Goal: Information Seeking & Learning: Check status

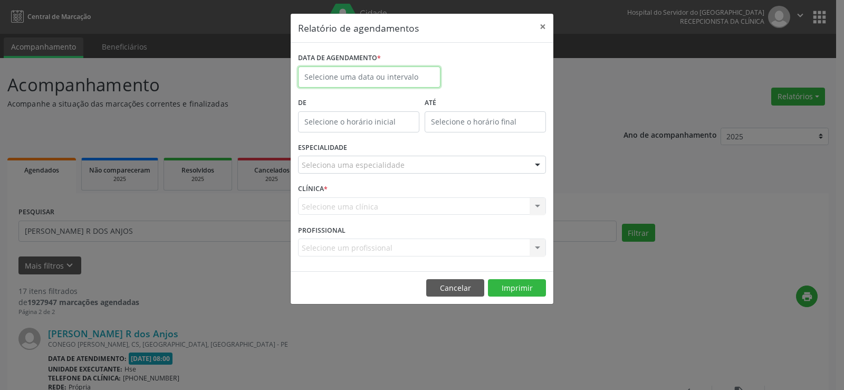
click at [390, 81] on input "text" at bounding box center [369, 76] width 142 height 21
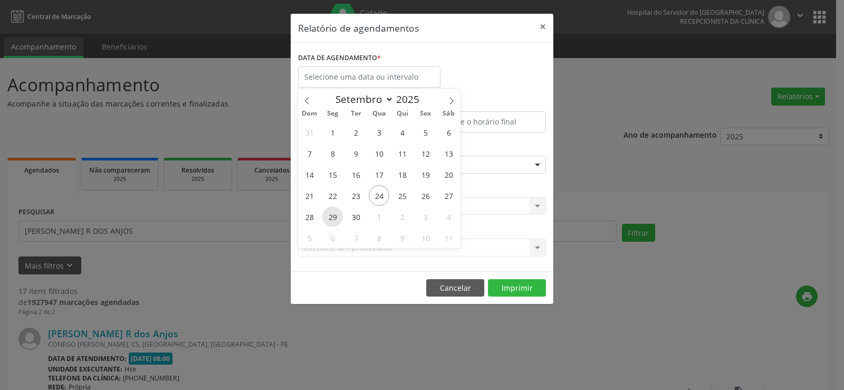
click at [331, 221] on span "29" at bounding box center [332, 216] width 21 height 21
type input "[DATE]"
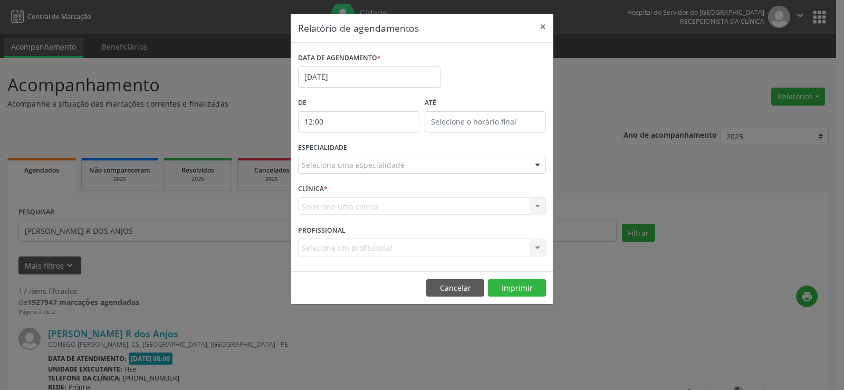
click at [358, 124] on input "12:00" at bounding box center [358, 121] width 121 height 21
click at [375, 149] on span at bounding box center [373, 150] width 7 height 11
type input "11:00"
type input "11"
click at [375, 149] on span at bounding box center [373, 150] width 7 height 11
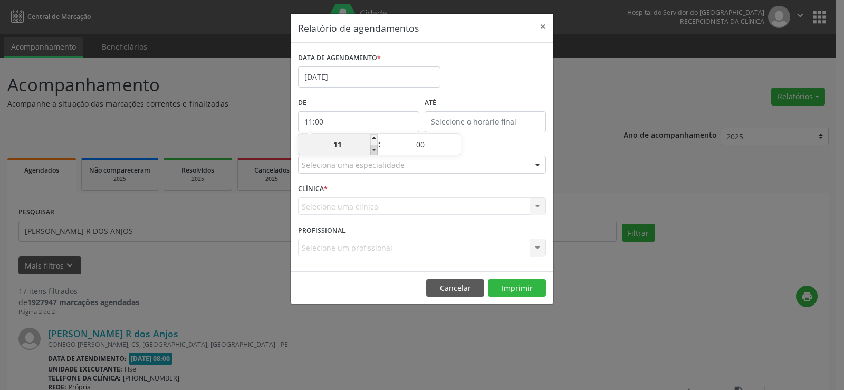
type input "10:00"
type input "10"
click at [375, 149] on span at bounding box center [373, 150] width 7 height 11
type input "09:00"
type input "09"
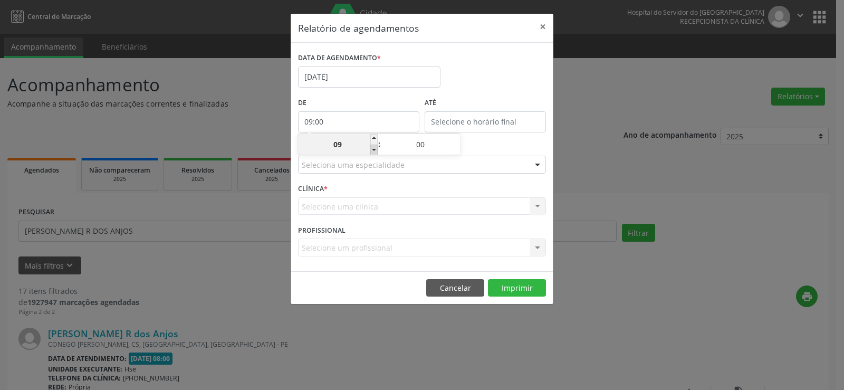
click at [375, 149] on span at bounding box center [373, 150] width 7 height 11
type input "08:00"
type input "08"
click at [375, 149] on span at bounding box center [373, 150] width 7 height 11
type input "07:00"
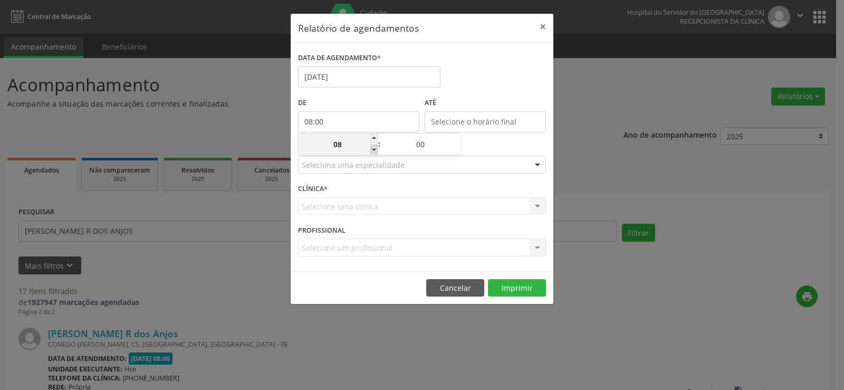
type input "07"
click at [375, 149] on span at bounding box center [373, 150] width 7 height 11
type input "06:00"
type input "06"
click at [455, 116] on input "12:00" at bounding box center [485, 121] width 121 height 21
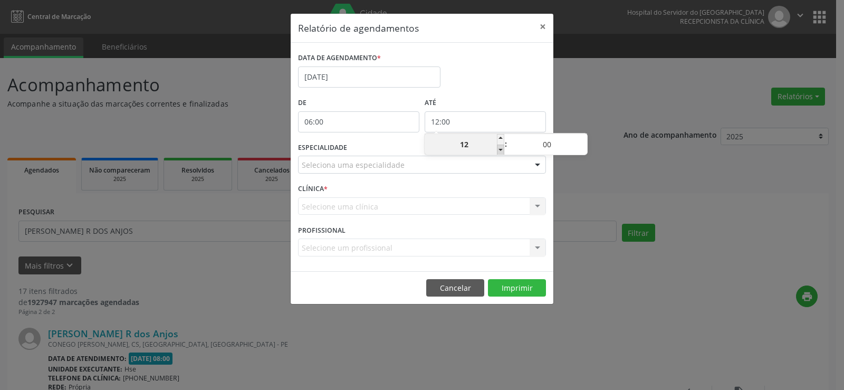
click at [502, 151] on span at bounding box center [500, 150] width 7 height 11
type input "11:00"
type input "11"
click at [502, 151] on span at bounding box center [500, 150] width 7 height 11
type input "10:00"
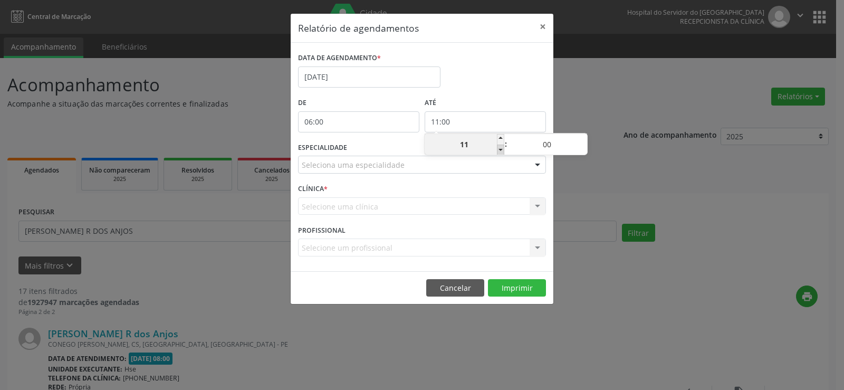
type input "10"
click at [585, 139] on span at bounding box center [583, 139] width 7 height 11
type input "10:05"
type input "05"
click at [585, 139] on span at bounding box center [583, 139] width 7 height 11
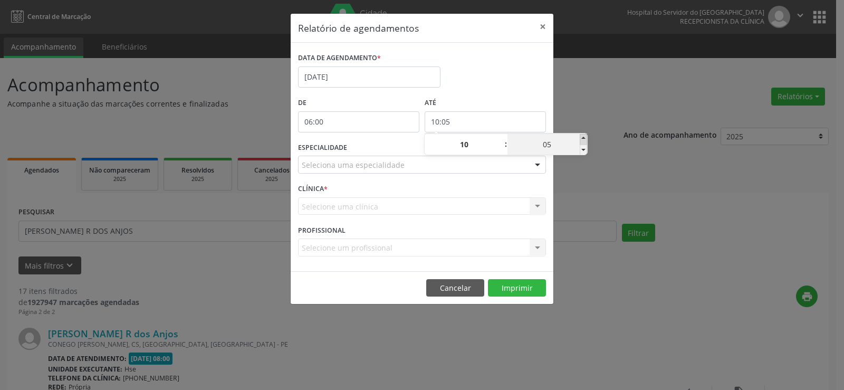
type input "10:10"
type input "10"
click at [585, 139] on span at bounding box center [583, 139] width 7 height 11
type input "10:15"
type input "15"
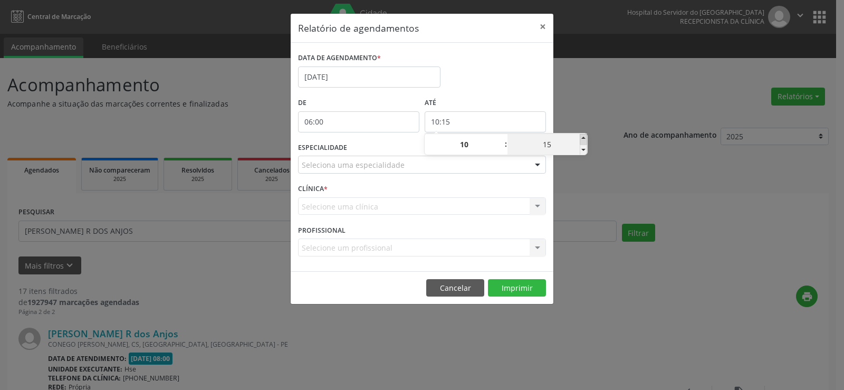
click at [585, 139] on span at bounding box center [583, 139] width 7 height 11
type input "10:20"
type input "20"
click at [585, 139] on span at bounding box center [583, 139] width 7 height 11
type input "10:25"
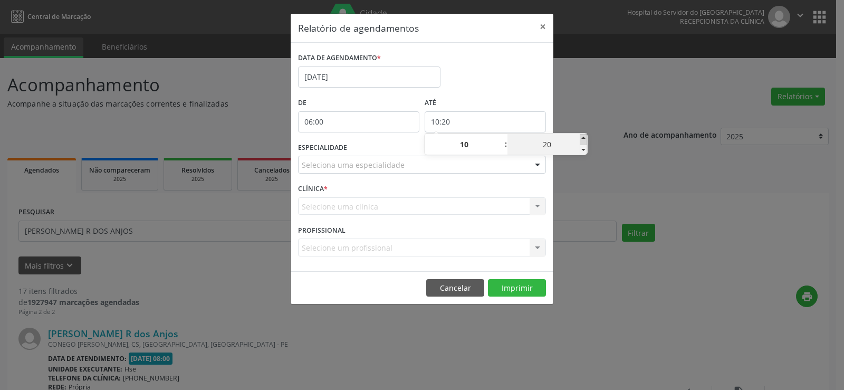
type input "25"
click at [585, 139] on span at bounding box center [583, 139] width 7 height 11
type input "10:30"
type input "30"
click at [585, 139] on span at bounding box center [583, 139] width 7 height 11
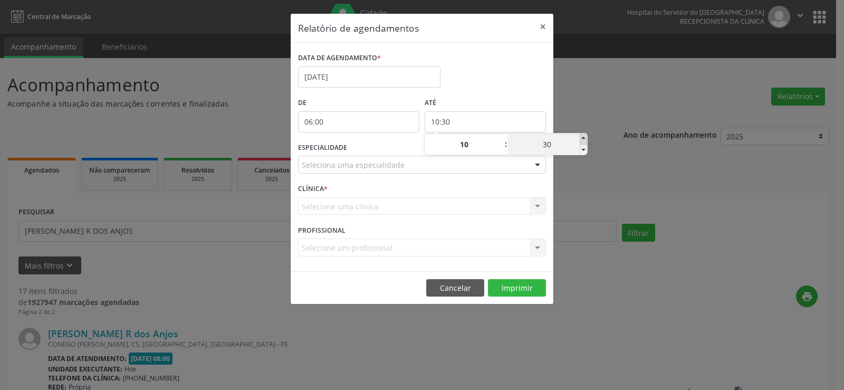
type input "10:35"
type input "35"
click at [585, 139] on span at bounding box center [583, 139] width 7 height 11
type input "10:40"
type input "40"
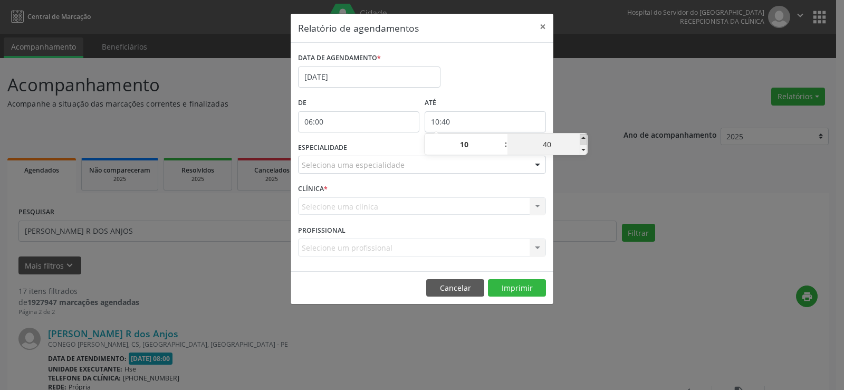
click at [585, 139] on span at bounding box center [583, 139] width 7 height 11
type input "10:45"
type input "45"
click at [585, 139] on span at bounding box center [583, 139] width 7 height 11
type input "10:50"
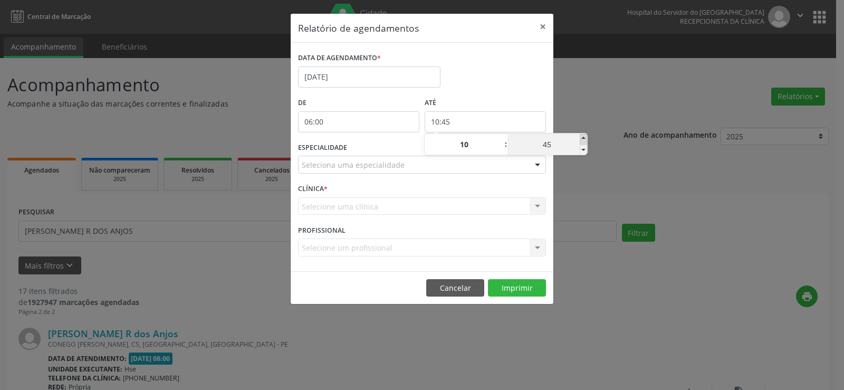
type input "50"
click at [585, 139] on span at bounding box center [583, 139] width 7 height 11
type input "10:55"
type input "55"
click at [585, 139] on span at bounding box center [583, 139] width 7 height 11
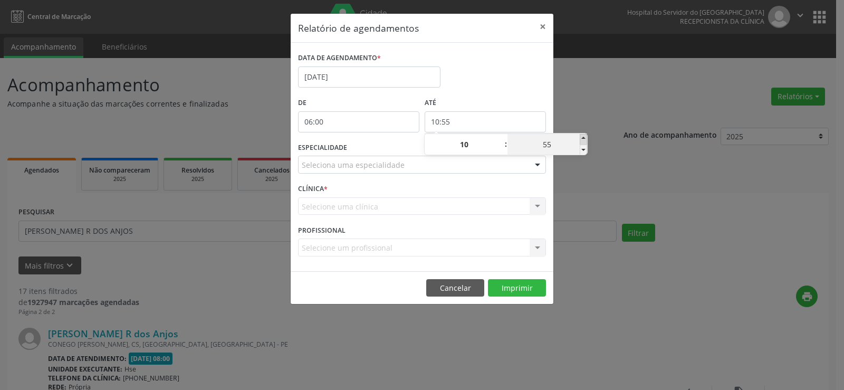
type input "11:00"
type input "11"
type input "00"
click at [583, 149] on span at bounding box center [583, 150] width 7 height 11
type input "10:55"
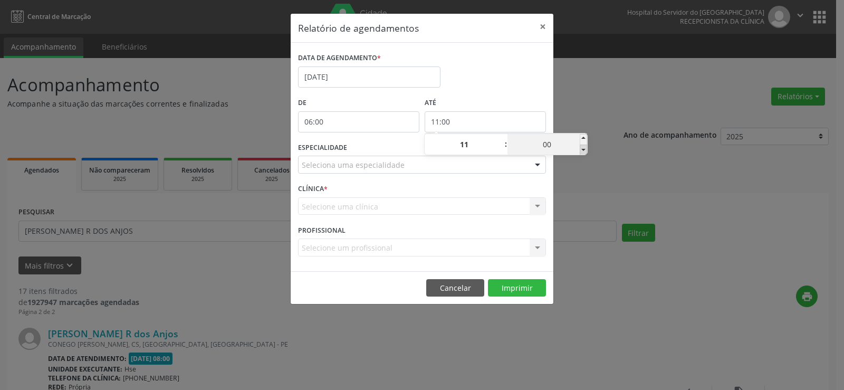
type input "10"
type input "55"
click at [588, 116] on div "Relatório de agendamentos × DATA DE AGENDAMENTO * [DATE] De 06:00 ATÉ 10:55 ESP…" at bounding box center [422, 195] width 844 height 390
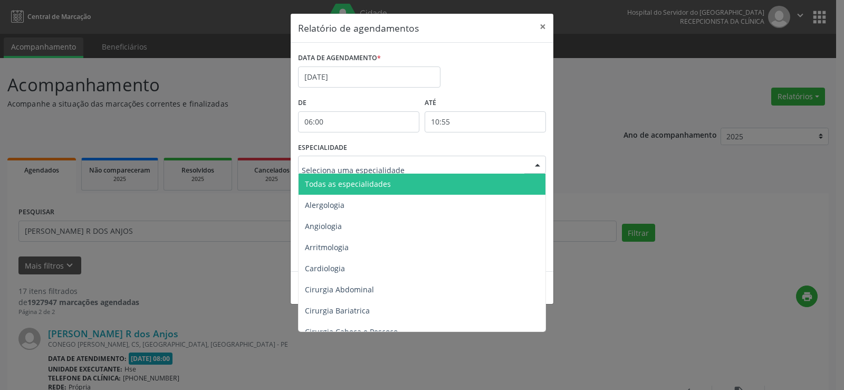
click at [537, 167] on div at bounding box center [538, 165] width 16 height 18
click at [528, 178] on span "Todas as especialidades" at bounding box center [423, 184] width 249 height 21
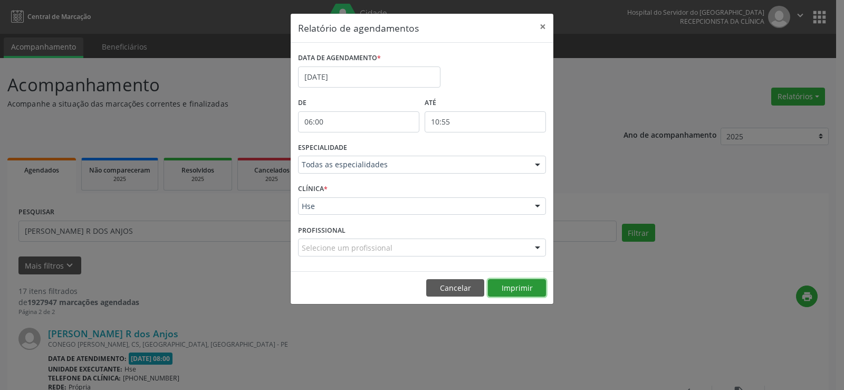
click at [525, 293] on button "Imprimir" at bounding box center [517, 288] width 58 height 18
click at [546, 21] on button "×" at bounding box center [542, 27] width 21 height 26
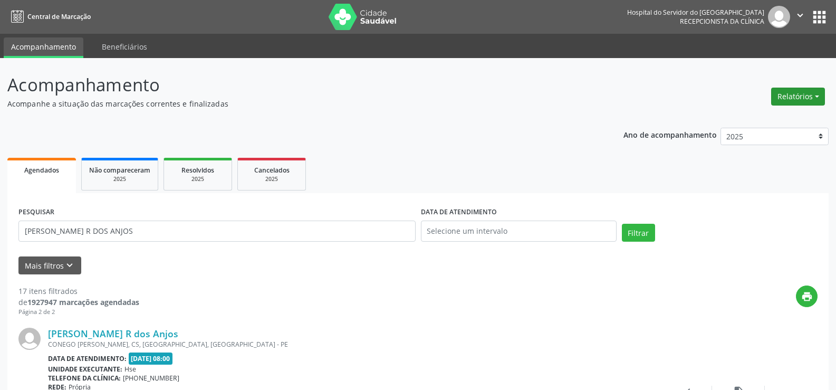
click at [807, 98] on button "Relatórios" at bounding box center [799, 97] width 54 height 18
click at [796, 116] on link "Agendamentos" at bounding box center [768, 119] width 113 height 15
select select "8"
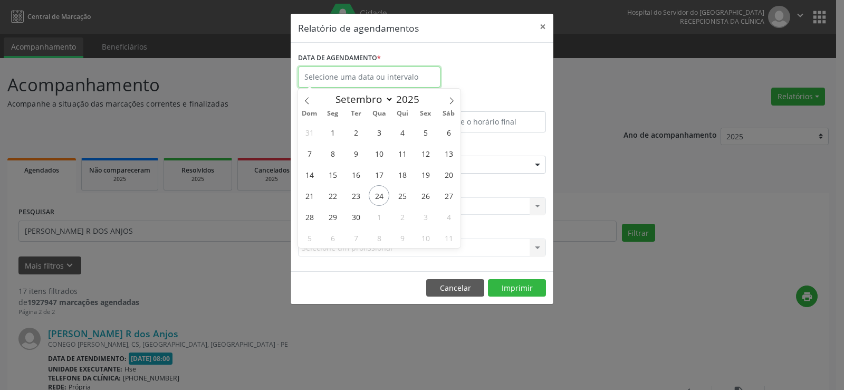
click at [382, 79] on input "text" at bounding box center [369, 76] width 142 height 21
click at [335, 221] on span "29" at bounding box center [332, 216] width 21 height 21
type input "[DATE]"
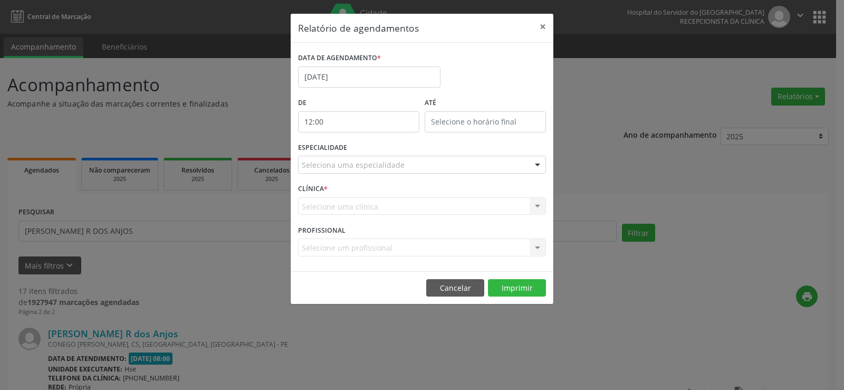
click at [348, 122] on input "12:00" at bounding box center [358, 121] width 121 height 21
click at [376, 150] on span at bounding box center [373, 150] width 7 height 11
type input "11:00"
type input "11"
click at [451, 122] on input "12:00" at bounding box center [485, 121] width 121 height 21
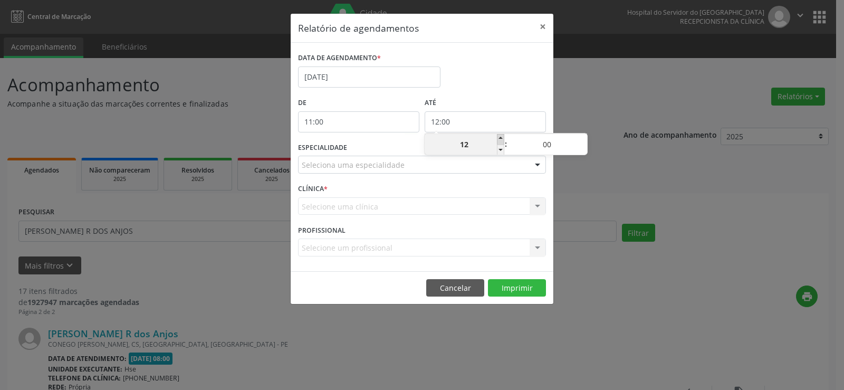
click at [501, 140] on span at bounding box center [500, 139] width 7 height 11
type input "13:00"
type input "13"
click at [501, 140] on span at bounding box center [500, 139] width 7 height 11
type input "14:00"
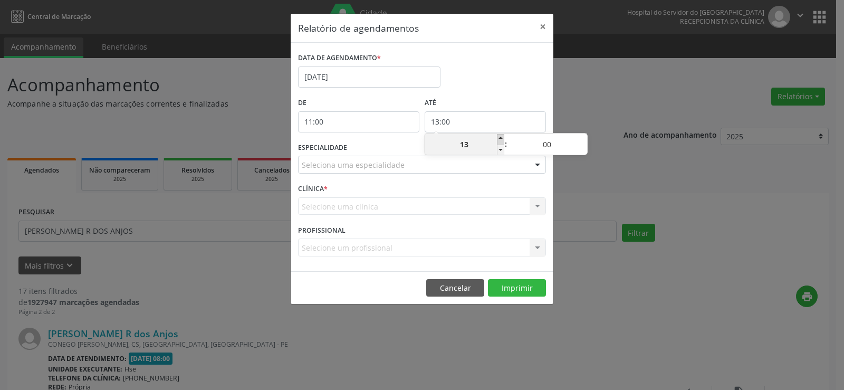
type input "14"
click at [501, 140] on span at bounding box center [500, 139] width 7 height 11
type input "15:00"
type input "15"
click at [500, 149] on span at bounding box center [500, 150] width 7 height 11
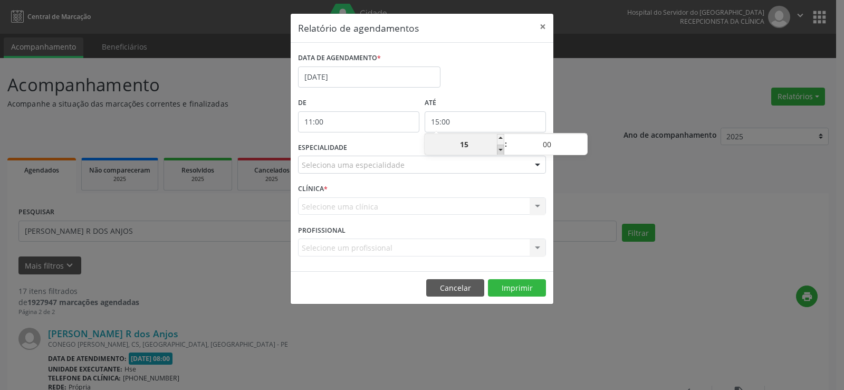
type input "14:00"
type input "14"
click at [584, 136] on span at bounding box center [583, 139] width 7 height 11
type input "14:05"
type input "05"
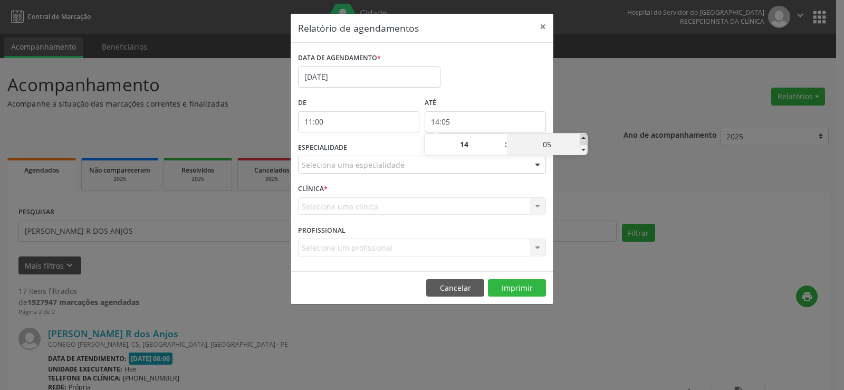
click at [584, 136] on span at bounding box center [583, 139] width 7 height 11
type input "14:10"
type input "10"
click at [584, 136] on span at bounding box center [583, 139] width 7 height 11
type input "14:15"
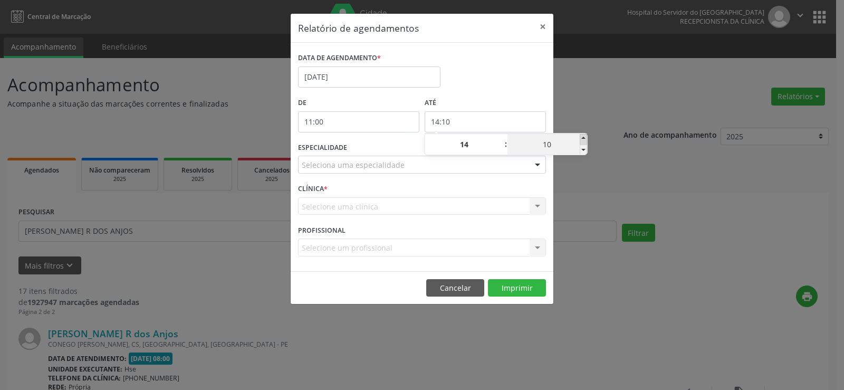
type input "15"
click at [584, 136] on span at bounding box center [583, 139] width 7 height 11
type input "14:20"
type input "20"
click at [584, 136] on span at bounding box center [583, 139] width 7 height 11
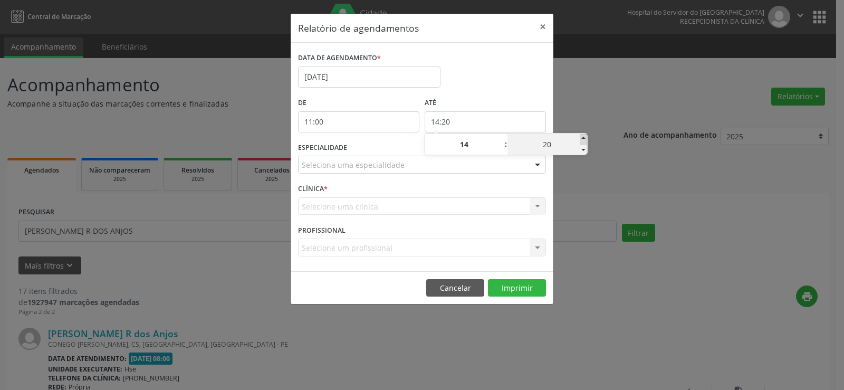
type input "14:25"
type input "25"
click at [584, 136] on span at bounding box center [583, 139] width 7 height 11
type input "14:30"
type input "30"
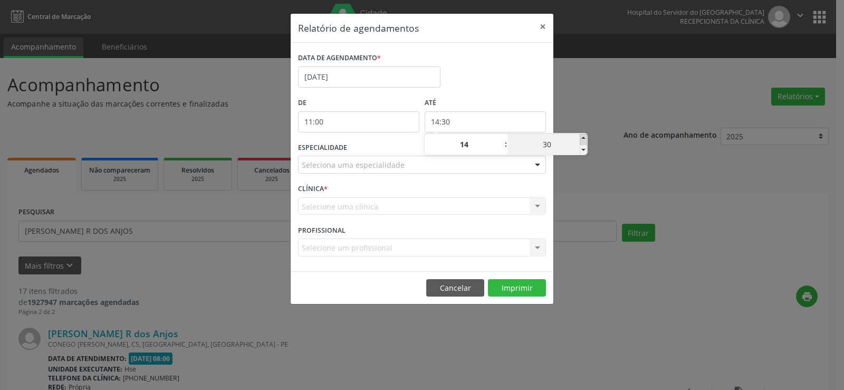
click at [584, 136] on span at bounding box center [583, 139] width 7 height 11
type input "14:35"
type input "35"
click at [584, 136] on span at bounding box center [583, 139] width 7 height 11
type input "14:40"
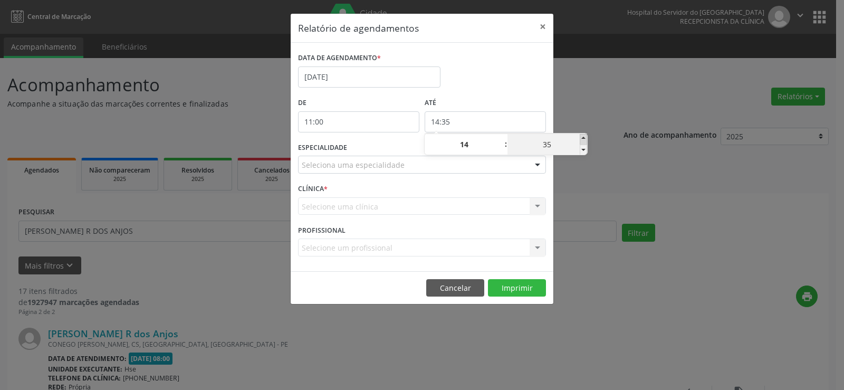
type input "40"
click at [584, 136] on span at bounding box center [583, 139] width 7 height 11
type input "14:45"
type input "45"
click at [584, 136] on span at bounding box center [583, 139] width 7 height 11
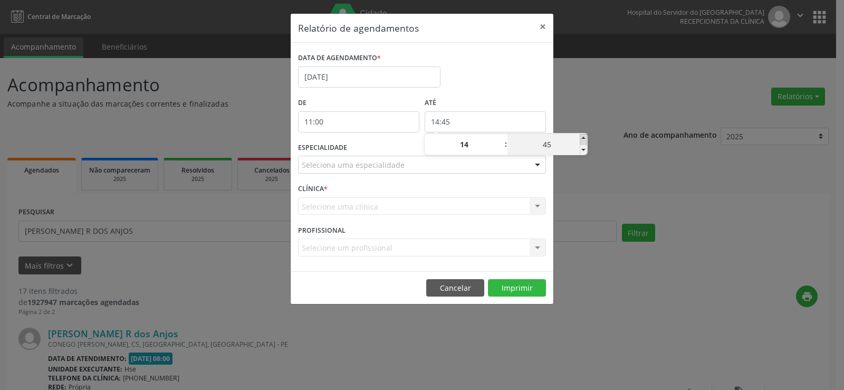
type input "14:50"
type input "50"
click at [584, 136] on span at bounding box center [583, 139] width 7 height 11
type input "14:55"
type input "55"
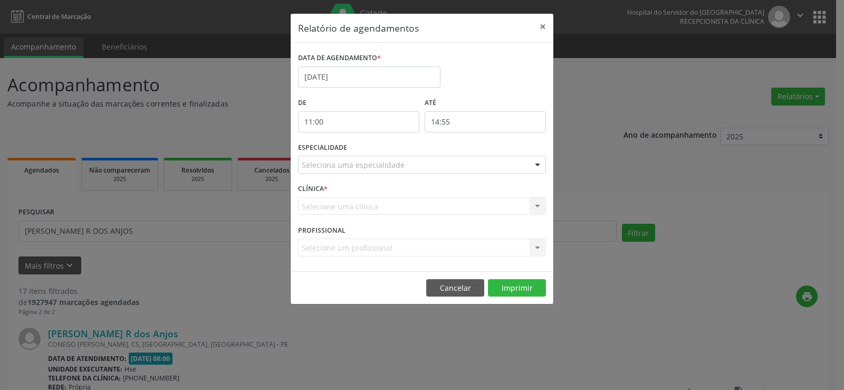
click at [592, 120] on div "Relatório de agendamentos × DATA DE AGENDAMENTO * [DATE] De 11:00 ATÉ 14:55 ESP…" at bounding box center [422, 195] width 844 height 390
click at [538, 167] on div at bounding box center [538, 165] width 16 height 18
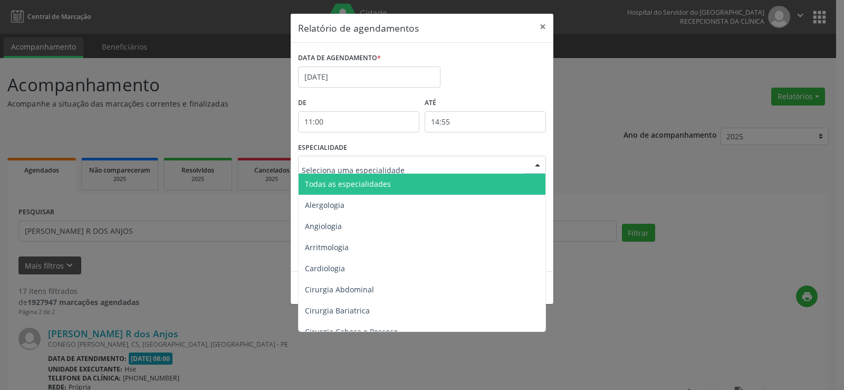
click at [532, 182] on span "Todas as especialidades" at bounding box center [423, 184] width 249 height 21
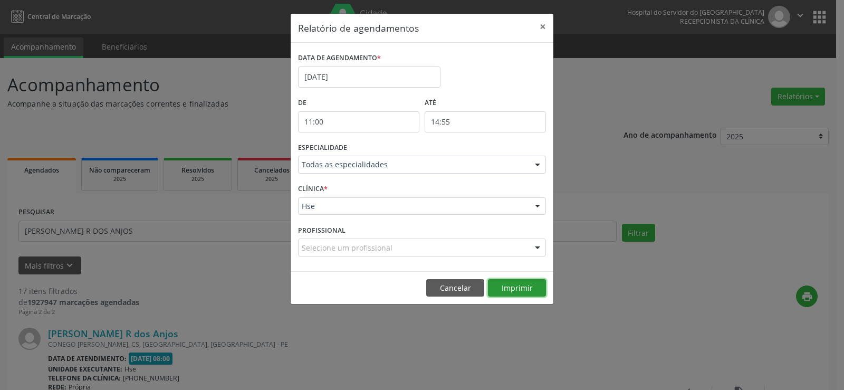
click at [520, 286] on button "Imprimir" at bounding box center [517, 288] width 58 height 18
click at [542, 21] on button "×" at bounding box center [542, 27] width 21 height 26
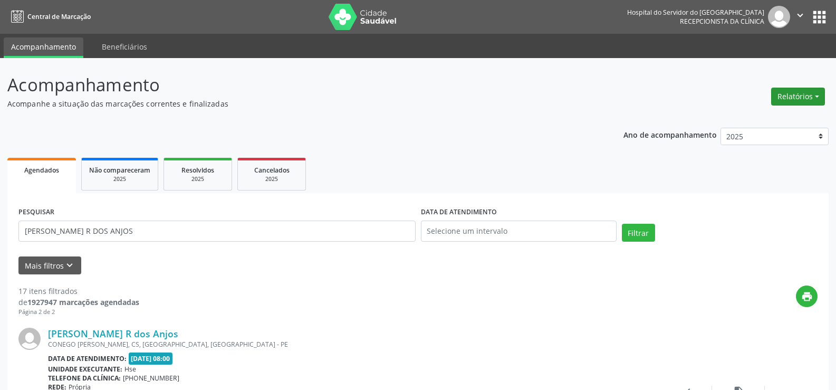
click at [796, 102] on button "Relatórios" at bounding box center [799, 97] width 54 height 18
click at [793, 116] on link "Agendamentos" at bounding box center [768, 119] width 113 height 15
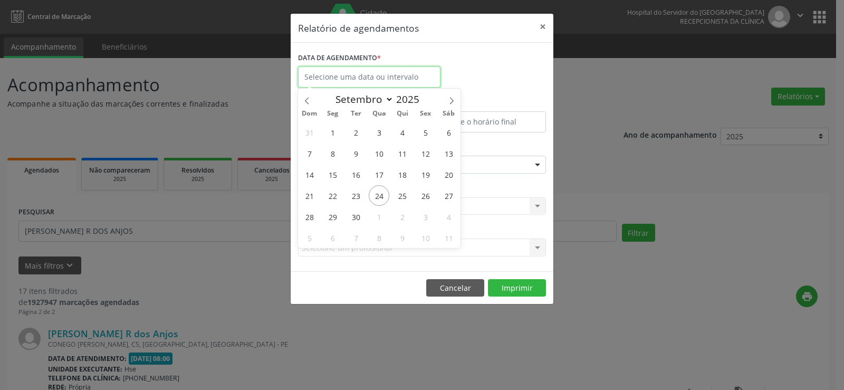
click at [378, 76] on input "text" at bounding box center [369, 76] width 142 height 21
click at [337, 217] on span "29" at bounding box center [332, 216] width 21 height 21
type input "[DATE]"
click at [337, 217] on span "29" at bounding box center [332, 216] width 21 height 21
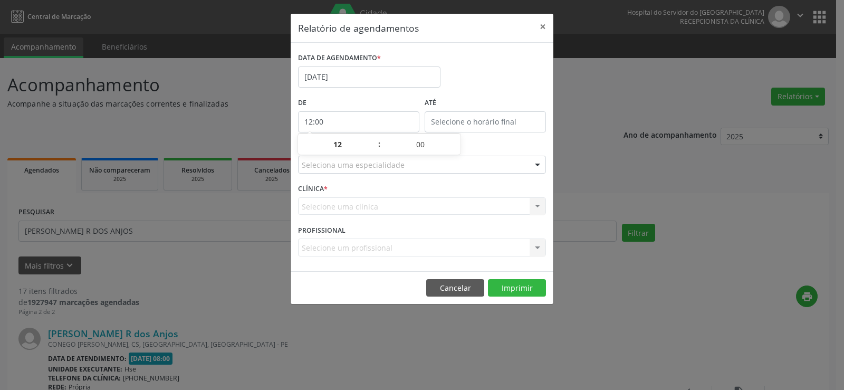
click at [354, 126] on input "12:00" at bounding box center [358, 121] width 121 height 21
click at [373, 136] on span at bounding box center [373, 139] width 7 height 11
type input "13:00"
type input "13"
click at [373, 136] on span at bounding box center [373, 139] width 7 height 11
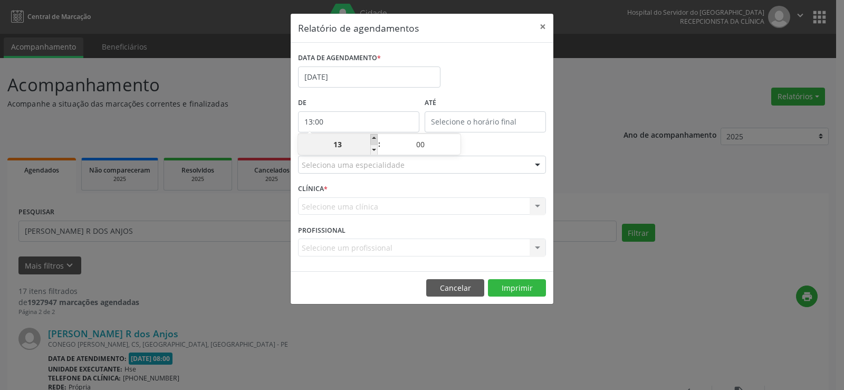
type input "14:00"
type input "14"
click at [373, 136] on span at bounding box center [373, 139] width 7 height 11
type input "15:00"
type input "15"
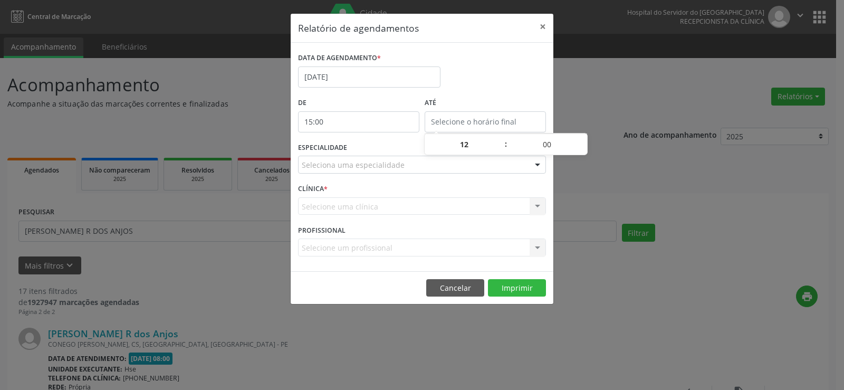
type input "15:00"
type input "15"
click at [482, 122] on input "15:00" at bounding box center [485, 121] width 121 height 21
click at [499, 140] on span at bounding box center [500, 139] width 7 height 11
type input "16:00"
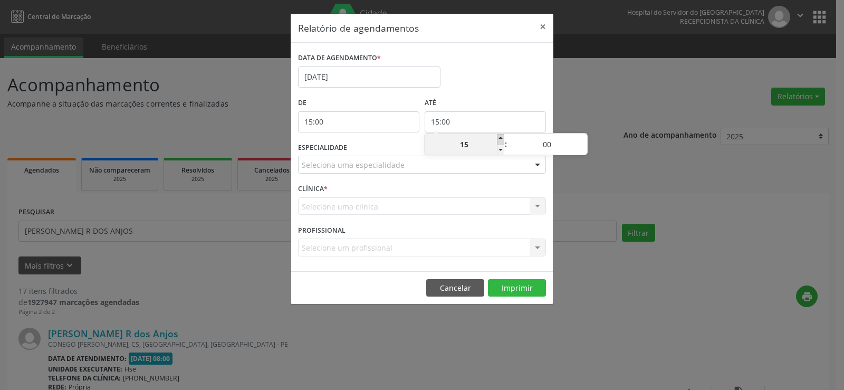
type input "16"
click at [499, 140] on span at bounding box center [500, 139] width 7 height 11
type input "17:00"
type input "17"
click at [499, 140] on span at bounding box center [500, 139] width 7 height 11
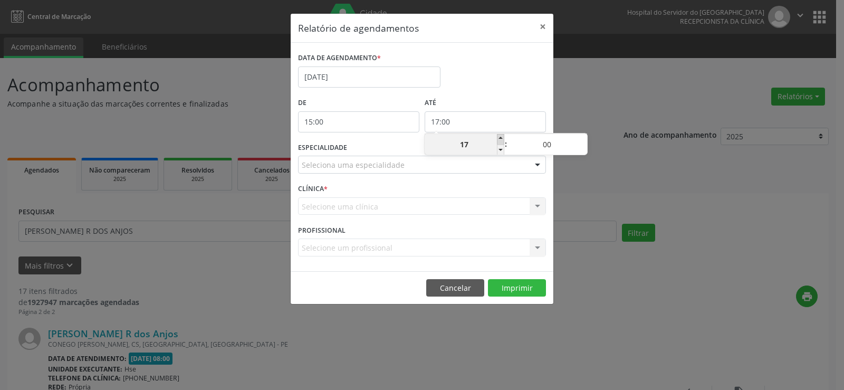
type input "18:00"
type input "18"
click at [498, 166] on div "Seleciona uma especialidade" at bounding box center [422, 165] width 248 height 18
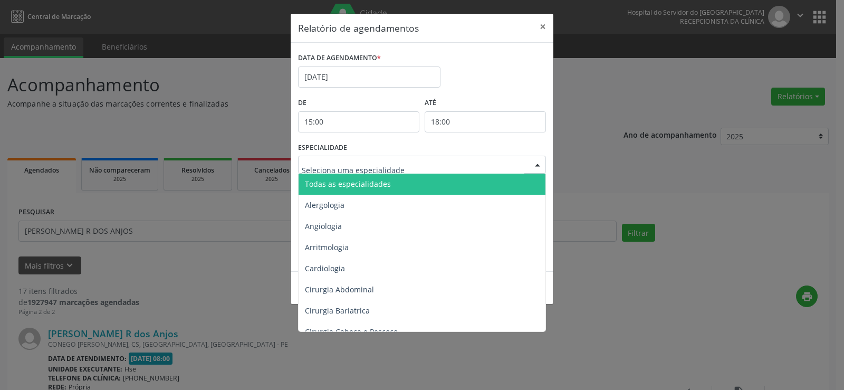
click at [495, 183] on span "Todas as especialidades" at bounding box center [423, 184] width 249 height 21
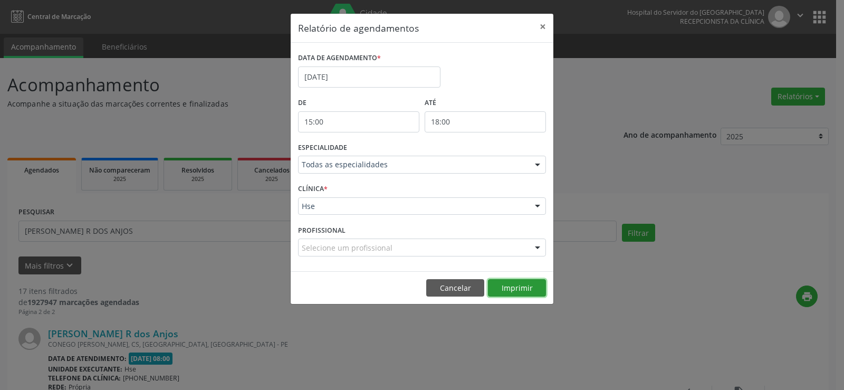
click at [517, 289] on button "Imprimir" at bounding box center [517, 288] width 58 height 18
click at [540, 26] on button "×" at bounding box center [542, 27] width 21 height 26
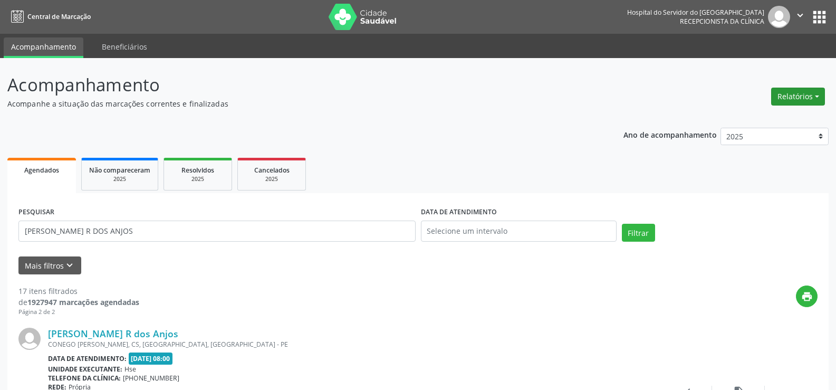
click at [802, 103] on button "Relatórios" at bounding box center [799, 97] width 54 height 18
click at [793, 123] on link "Agendamentos" at bounding box center [768, 119] width 113 height 15
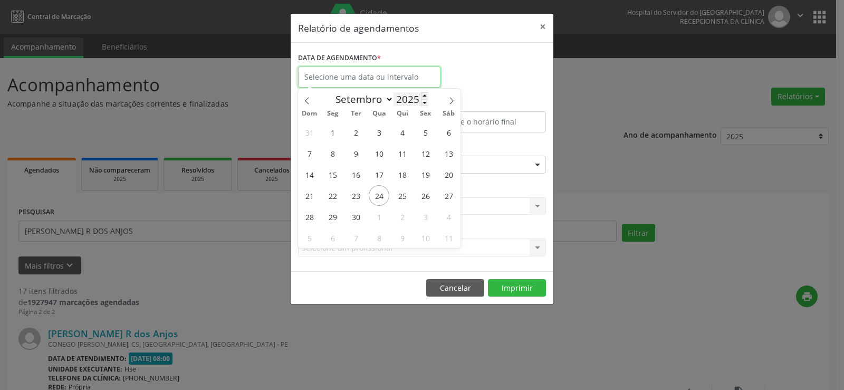
click at [403, 82] on input "text" at bounding box center [369, 76] width 142 height 21
click at [398, 196] on span "25" at bounding box center [402, 195] width 21 height 21
type input "[DATE]"
click at [398, 196] on span "25" at bounding box center [402, 195] width 21 height 21
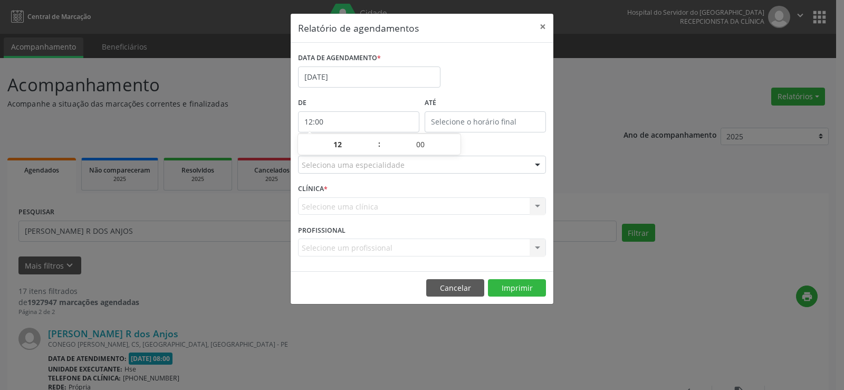
click at [365, 121] on input "12:00" at bounding box center [358, 121] width 121 height 21
click at [373, 150] on span at bounding box center [373, 150] width 7 height 11
type input "11:00"
type input "11"
click at [373, 150] on span at bounding box center [373, 150] width 7 height 11
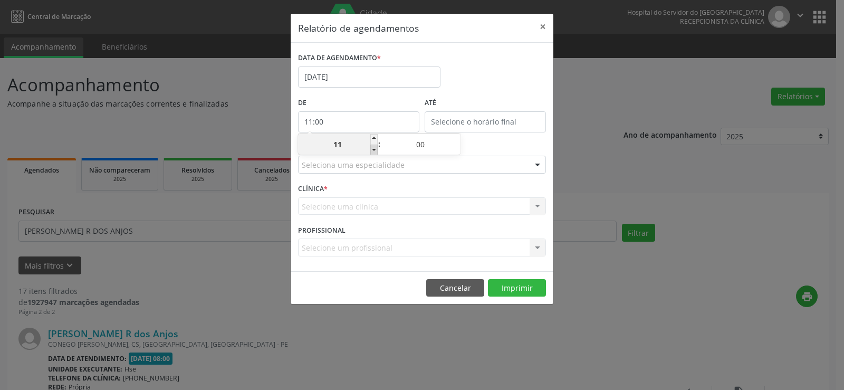
type input "10:00"
type input "10"
click at [373, 150] on span at bounding box center [373, 150] width 7 height 11
type input "09:00"
type input "09"
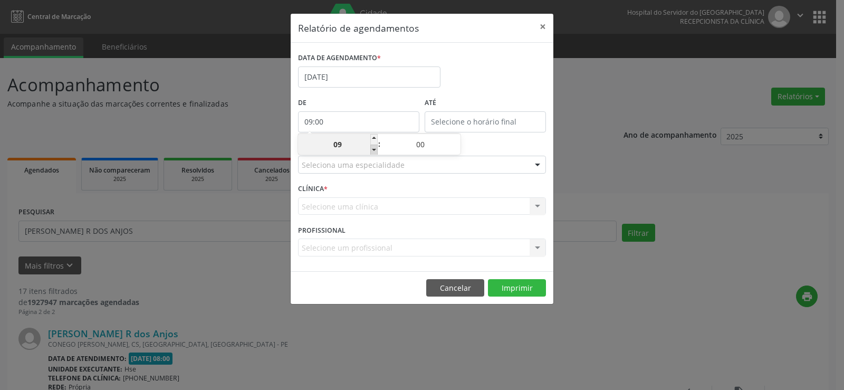
click at [373, 150] on span at bounding box center [373, 150] width 7 height 11
type input "08:00"
type input "08"
click at [373, 150] on span at bounding box center [373, 150] width 7 height 11
type input "07:00"
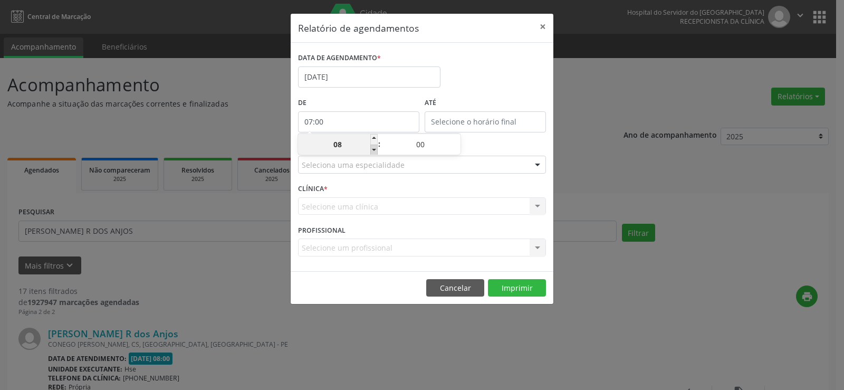
type input "07"
click at [373, 150] on span at bounding box center [373, 150] width 7 height 11
type input "06:00"
type input "06"
click at [434, 119] on input "12:00" at bounding box center [485, 121] width 121 height 21
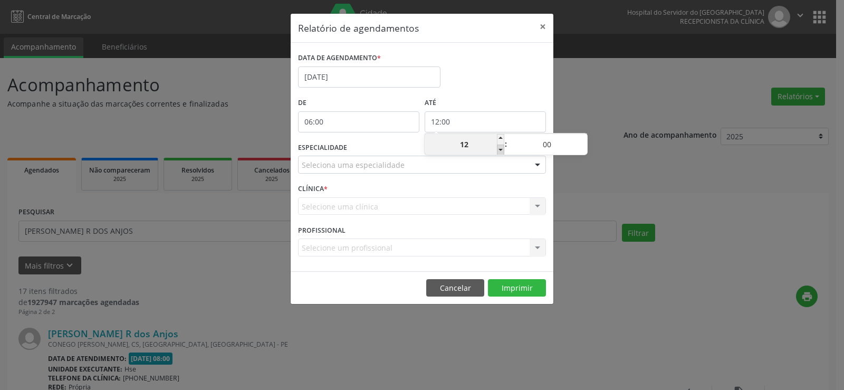
click at [498, 149] on span at bounding box center [500, 150] width 7 height 11
type input "11:00"
type input "11"
click at [498, 149] on span at bounding box center [500, 150] width 7 height 11
type input "10:00"
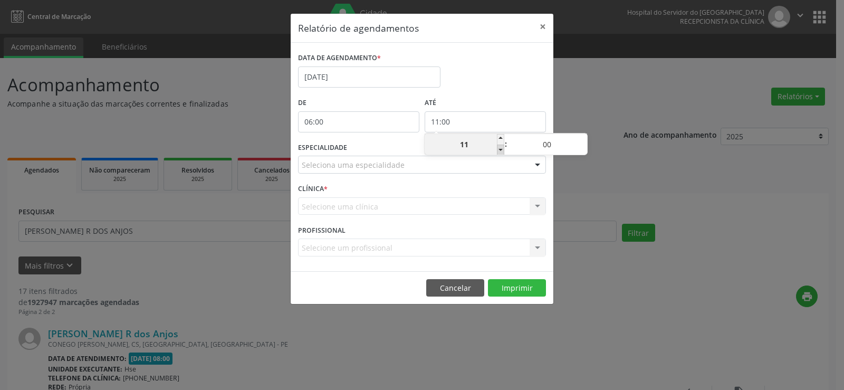
type input "10"
click at [498, 149] on span at bounding box center [500, 150] width 7 height 11
type input "09:00"
type input "09"
click at [500, 139] on span at bounding box center [500, 139] width 7 height 11
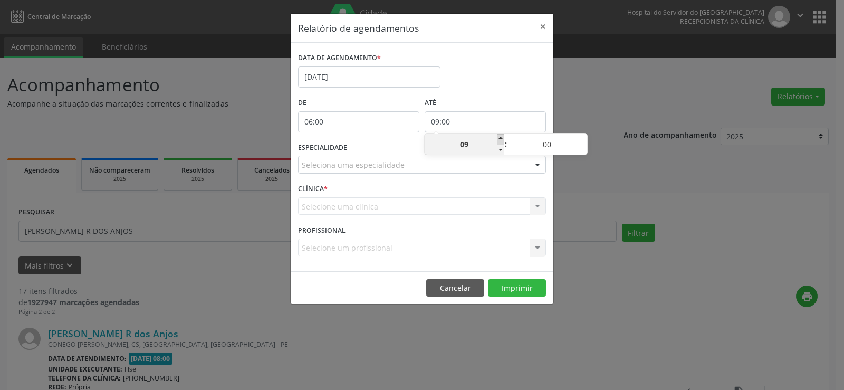
type input "10:00"
type input "10"
click at [500, 139] on span at bounding box center [500, 139] width 7 height 11
type input "11:00"
type input "11"
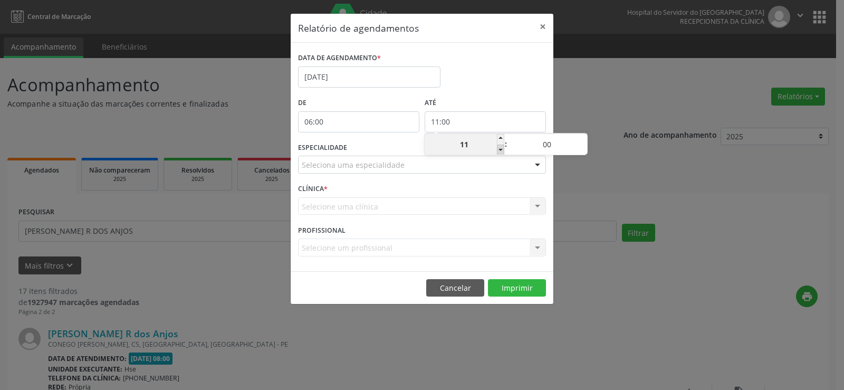
click at [499, 147] on span at bounding box center [500, 150] width 7 height 11
type input "10:00"
type input "10"
click at [584, 139] on span at bounding box center [583, 139] width 7 height 11
type input "10:05"
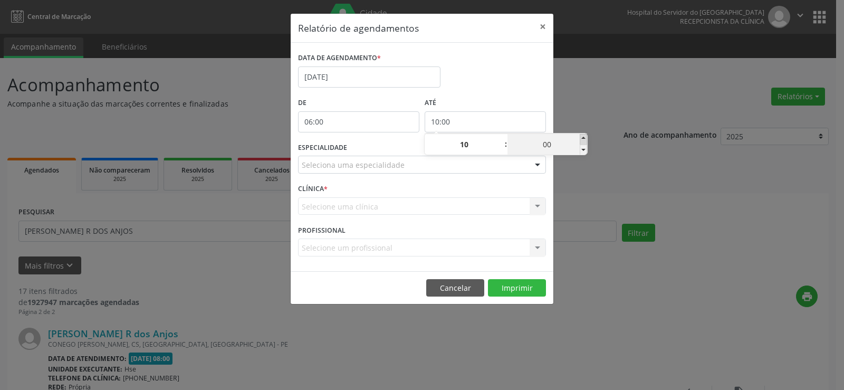
type input "05"
click at [584, 139] on span at bounding box center [583, 139] width 7 height 11
type input "10:10"
type input "10"
click at [584, 139] on span at bounding box center [583, 139] width 7 height 11
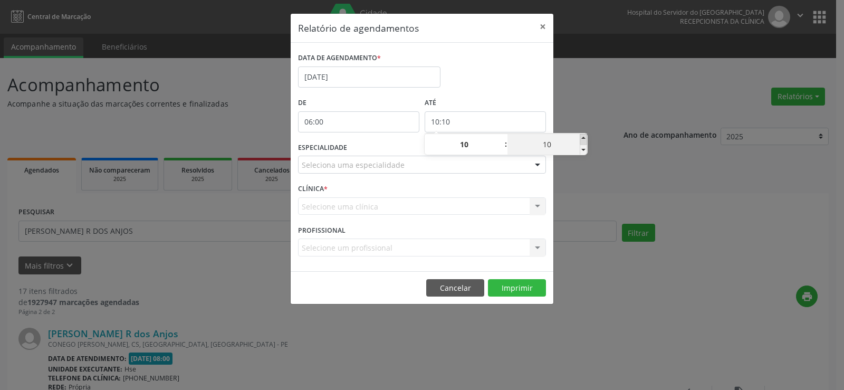
type input "10:15"
type input "15"
click at [584, 139] on span at bounding box center [583, 139] width 7 height 11
type input "10:20"
type input "20"
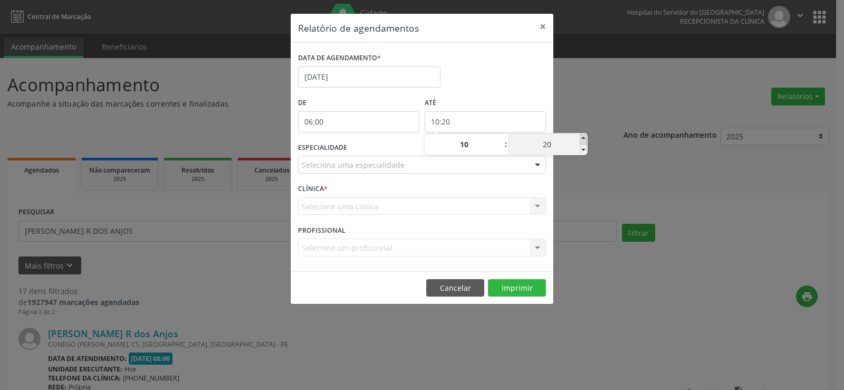
click at [584, 139] on span at bounding box center [583, 139] width 7 height 11
type input "10:25"
type input "25"
click at [584, 139] on span at bounding box center [583, 139] width 7 height 11
type input "10:30"
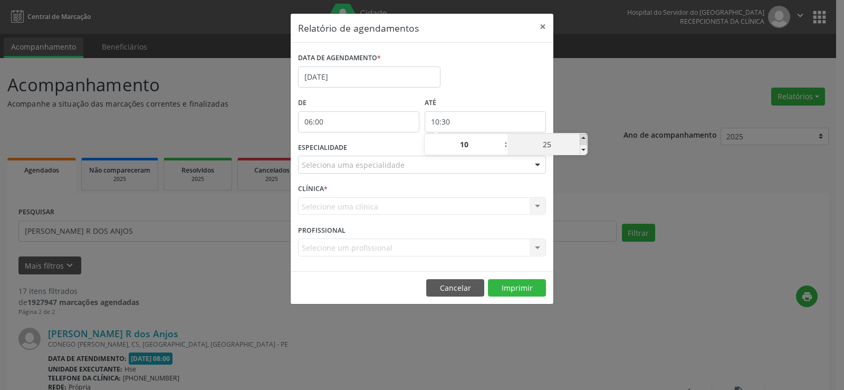
type input "30"
click at [584, 139] on span at bounding box center [583, 139] width 7 height 11
type input "10:35"
type input "35"
click at [584, 139] on span at bounding box center [583, 139] width 7 height 11
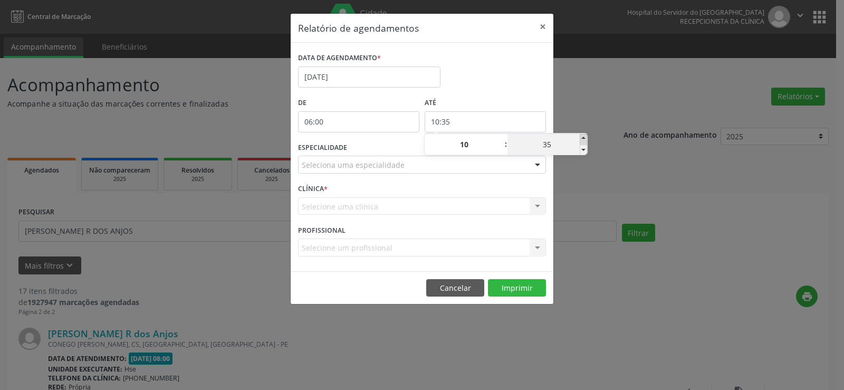
type input "10:40"
type input "40"
click at [584, 139] on span at bounding box center [583, 139] width 7 height 11
type input "10:45"
type input "45"
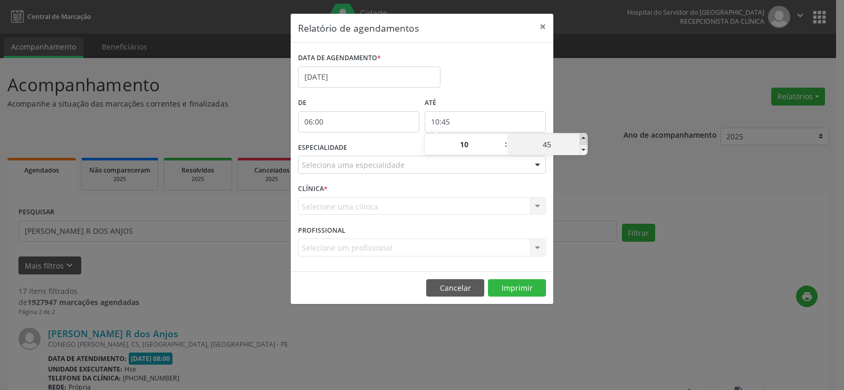
click at [584, 139] on span at bounding box center [583, 139] width 7 height 11
type input "10:50"
type input "50"
click at [584, 139] on span at bounding box center [583, 139] width 7 height 11
type input "10:55"
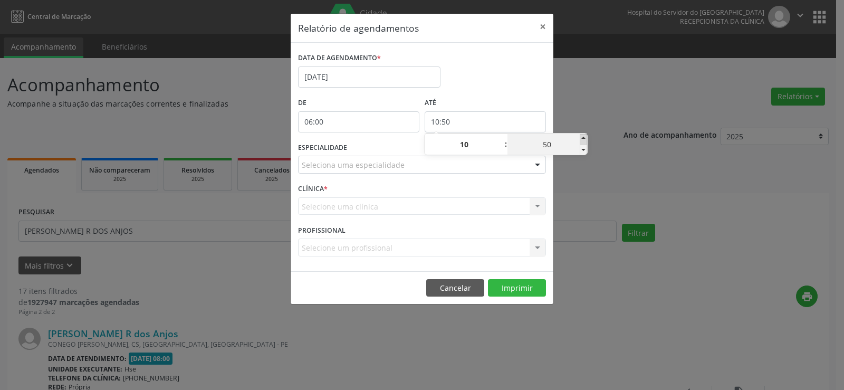
type input "55"
click at [597, 93] on div "Relatório de agendamentos × DATA DE AGENDAMENTO * [DATE] De 06:00 ATÉ 10:55 ESP…" at bounding box center [422, 195] width 844 height 390
click at [539, 164] on div at bounding box center [538, 165] width 16 height 18
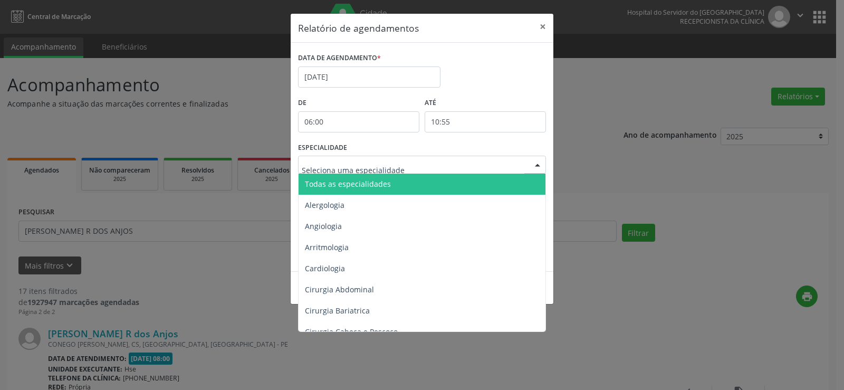
click at [531, 178] on span "Todas as especialidades" at bounding box center [423, 184] width 249 height 21
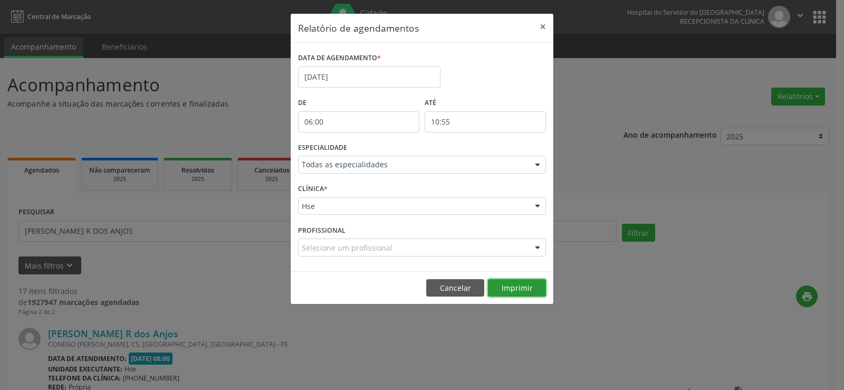
click at [534, 287] on button "Imprimir" at bounding box center [517, 288] width 58 height 18
click at [543, 27] on button "×" at bounding box center [542, 27] width 21 height 26
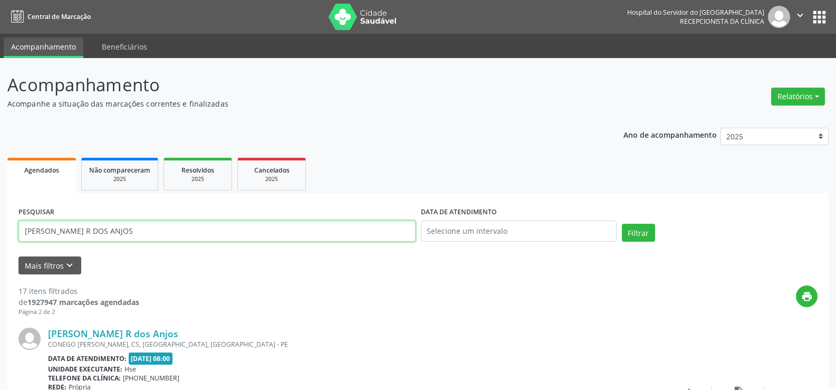
drag, startPoint x: 162, startPoint y: 235, endPoint x: 0, endPoint y: 246, distance: 162.4
click at [0, 246] on div "Acompanhamento Acompanhe a situação das marcações correntes e finalizadas Relat…" at bounding box center [418, 372] width 836 height 629
type input "[PERSON_NAME]"
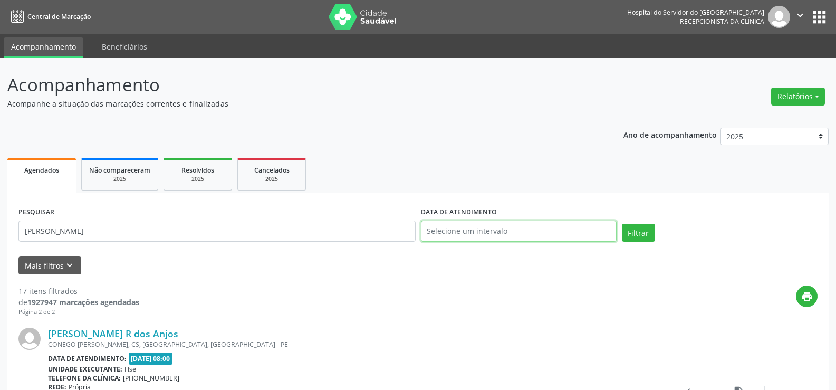
click at [443, 233] on input "text" at bounding box center [519, 231] width 196 height 21
click at [508, 164] on span "24" at bounding box center [502, 167] width 21 height 21
type input "[DATE]"
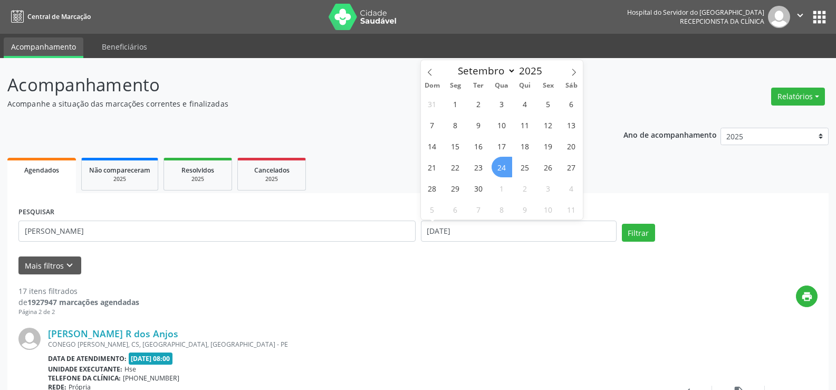
click at [508, 164] on span "24" at bounding box center [502, 167] width 21 height 21
click at [644, 232] on button "Filtrar" at bounding box center [638, 233] width 33 height 18
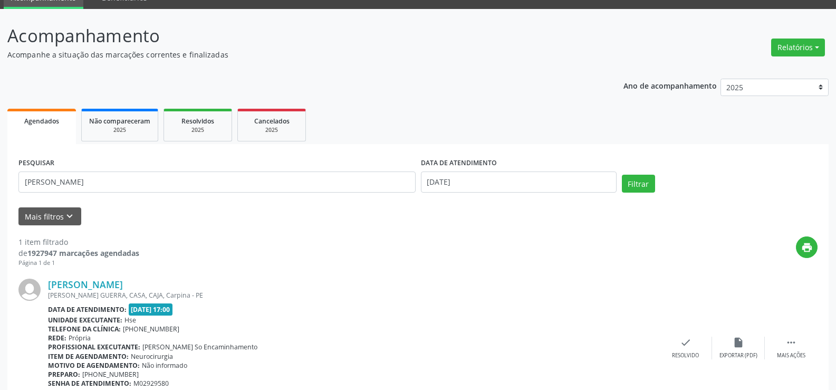
scroll to position [106, 0]
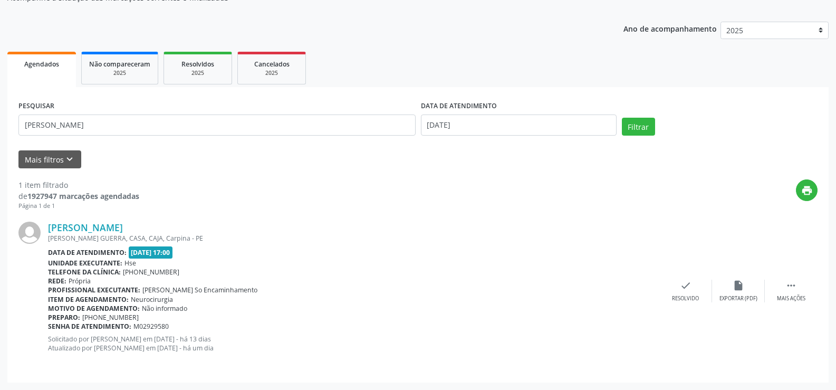
drag, startPoint x: 256, startPoint y: 230, endPoint x: 46, endPoint y: 230, distance: 210.0
click at [46, 230] on div "[PERSON_NAME] [PERSON_NAME] GUERRA, CASA, CAJA, Carpina - PE Data de atendiment…" at bounding box center [418, 291] width 800 height 160
copy div "[PERSON_NAME]"
drag, startPoint x: 74, startPoint y: 126, endPoint x: 0, endPoint y: 122, distance: 74.0
click at [0, 122] on div "Acompanhamento Acompanhe a situação das marcações correntes e finalizadas Relat…" at bounding box center [418, 171] width 836 height 438
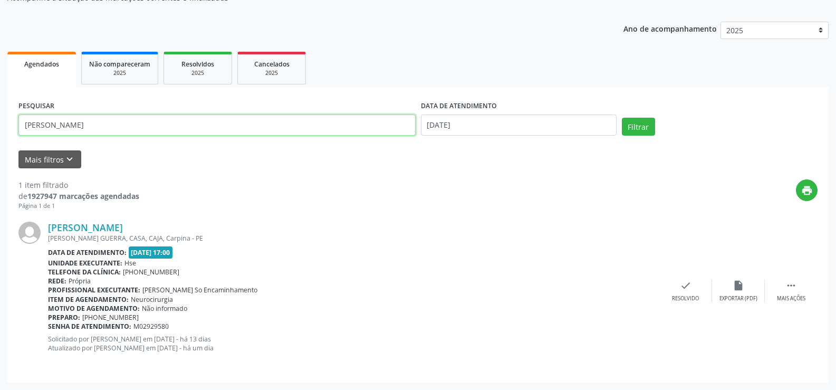
paste input "[PERSON_NAME]"
click at [24, 127] on input "[PERSON_NAME]" at bounding box center [216, 125] width 397 height 21
type input "[PERSON_NAME]"
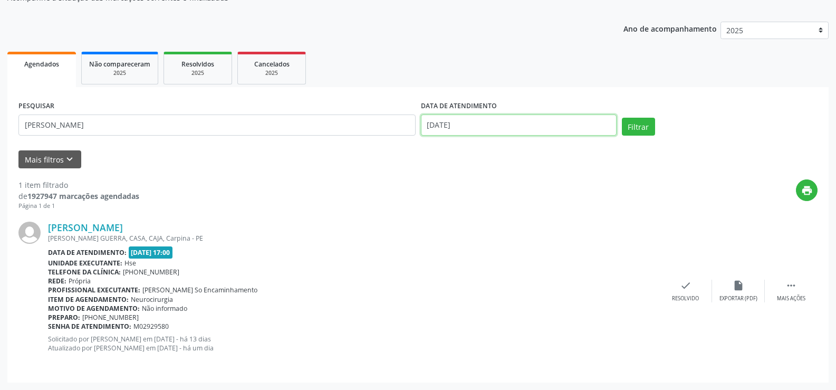
click at [498, 129] on input "[DATE]" at bounding box center [519, 125] width 196 height 21
click at [644, 128] on button "Filtrar" at bounding box center [638, 127] width 33 height 18
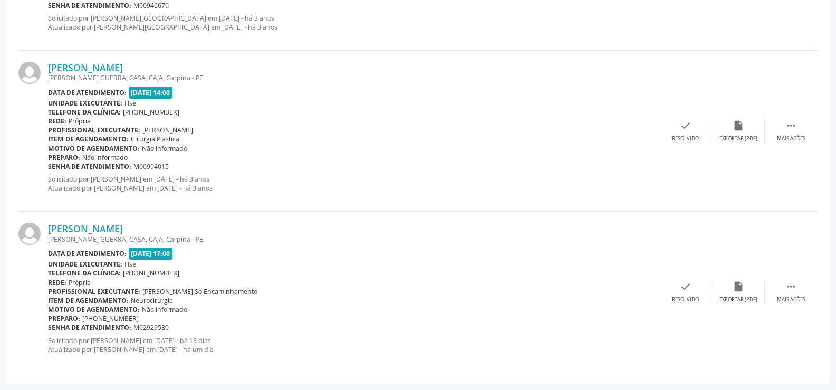
scroll to position [1395, 0]
drag, startPoint x: 256, startPoint y: 230, endPoint x: 45, endPoint y: 227, distance: 211.1
click at [45, 227] on div "[PERSON_NAME] [PERSON_NAME] GUERRA, CASA, CAJA, Carpina - PE Data de atendiment…" at bounding box center [418, 291] width 800 height 160
copy div "[PERSON_NAME]"
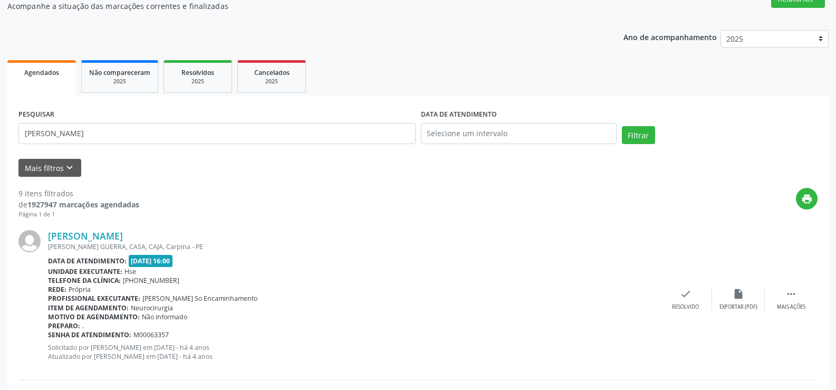
scroll to position [0, 0]
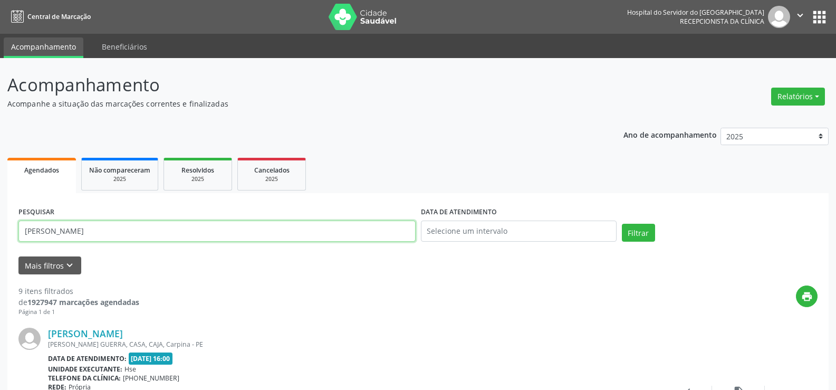
drag, startPoint x: 210, startPoint y: 232, endPoint x: 0, endPoint y: 235, distance: 210.1
type input "clere"
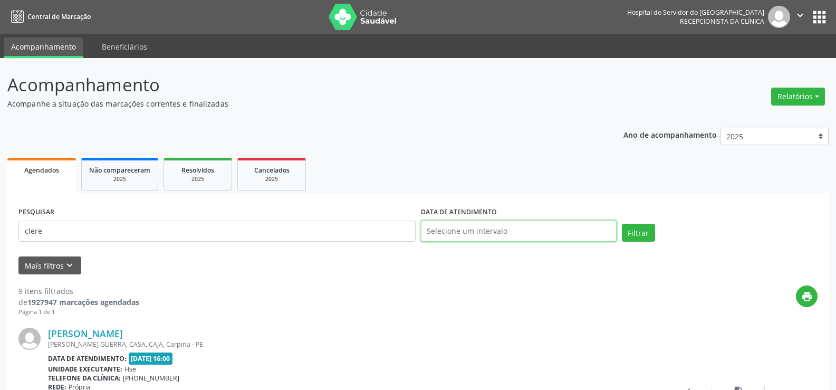
click at [470, 230] on input "text" at bounding box center [519, 231] width 196 height 21
click at [502, 163] on span "24" at bounding box center [502, 167] width 21 height 21
type input "[DATE]"
click at [634, 226] on button "Filtrar" at bounding box center [638, 233] width 33 height 18
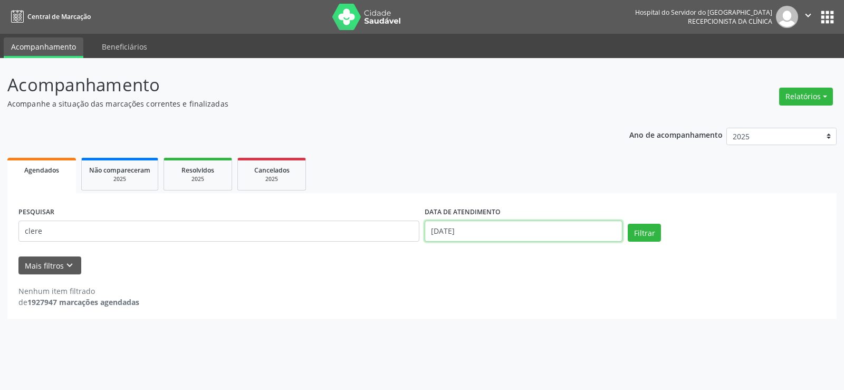
click at [488, 233] on input "[DATE]" at bounding box center [524, 231] width 198 height 21
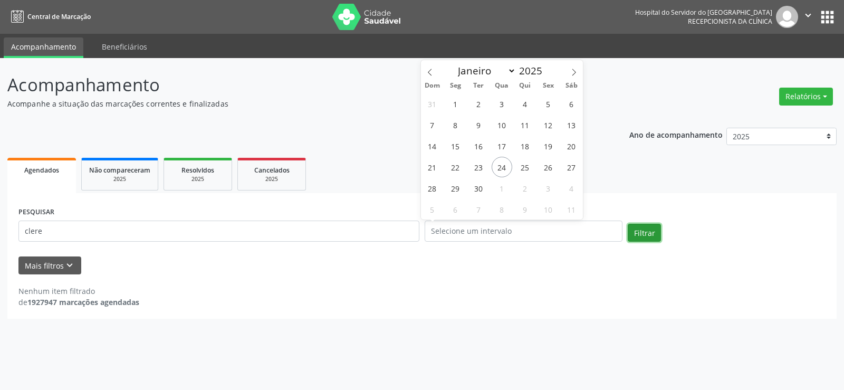
click at [650, 229] on button "Filtrar" at bounding box center [644, 233] width 33 height 18
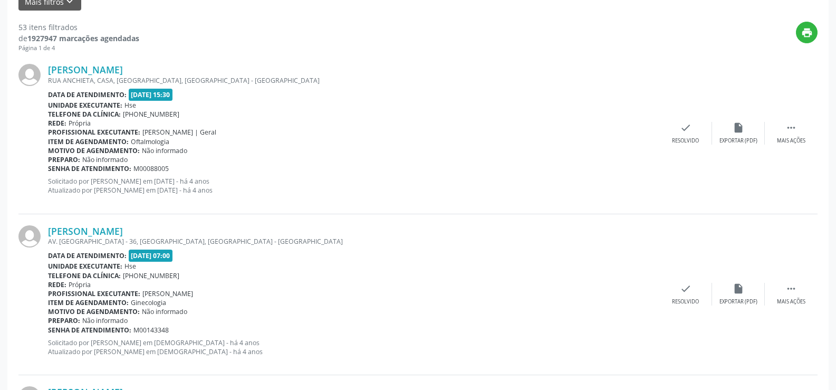
scroll to position [53, 0]
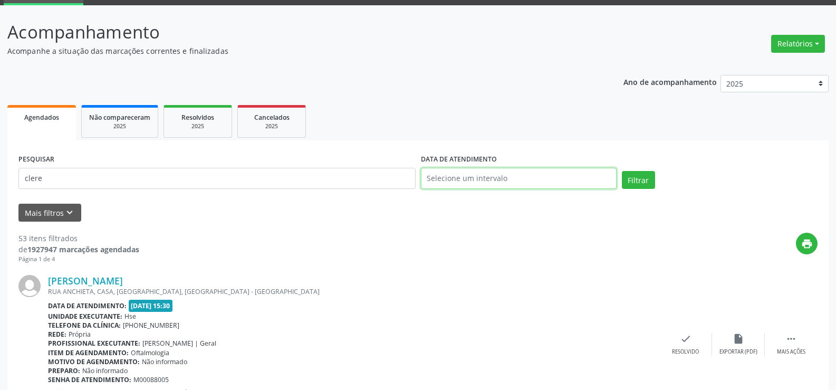
click at [500, 179] on input "text" at bounding box center [519, 178] width 196 height 21
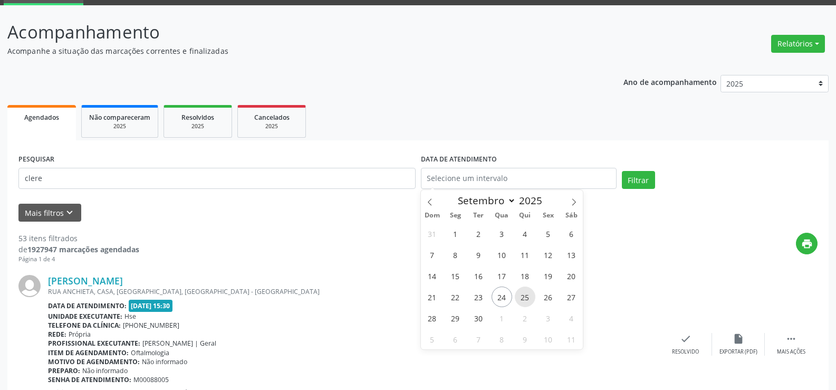
click at [528, 296] on span "25" at bounding box center [525, 297] width 21 height 21
type input "[DATE]"
click at [528, 296] on span "25" at bounding box center [525, 297] width 21 height 21
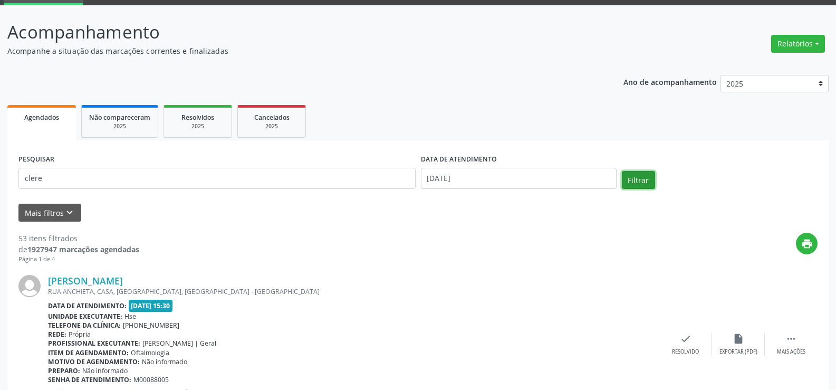
click at [631, 179] on button "Filtrar" at bounding box center [638, 180] width 33 height 18
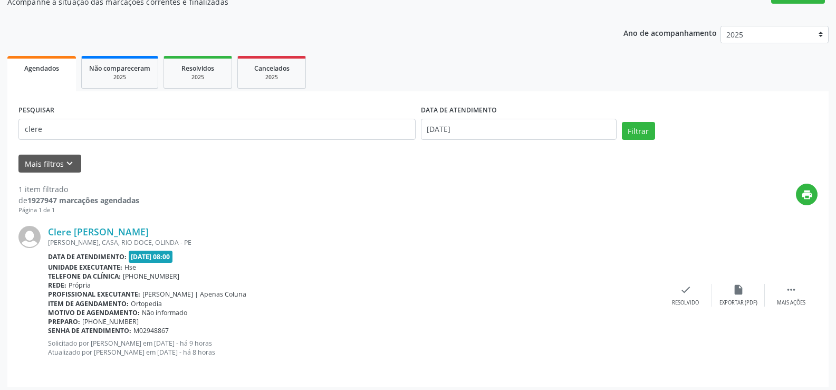
scroll to position [106, 0]
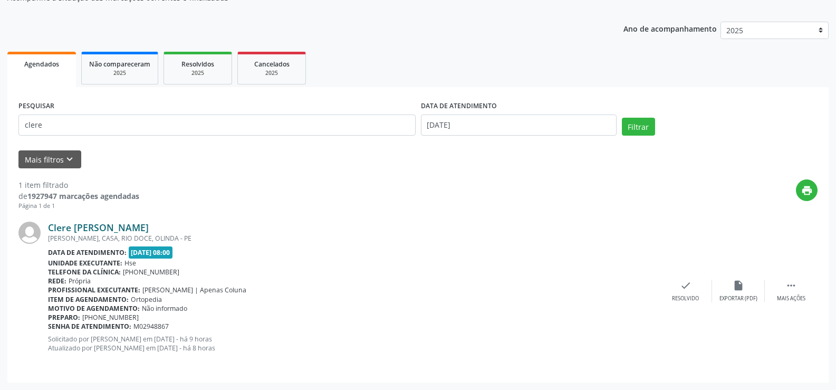
drag, startPoint x: 216, startPoint y: 227, endPoint x: 50, endPoint y: 230, distance: 166.8
click at [50, 230] on div "Clere [PERSON_NAME]" at bounding box center [354, 228] width 612 height 12
copy link "Clere [PERSON_NAME]"
drag, startPoint x: 56, startPoint y: 128, endPoint x: 22, endPoint y: 126, distance: 34.9
click at [22, 126] on input "clere" at bounding box center [216, 125] width 397 height 21
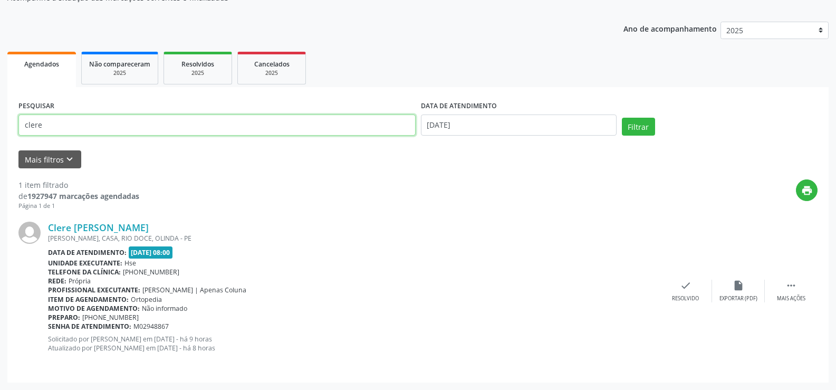
click at [22, 126] on input "clere" at bounding box center [216, 125] width 397 height 21
paste input "Clere [PERSON_NAME]"
type input "Clere [PERSON_NAME]"
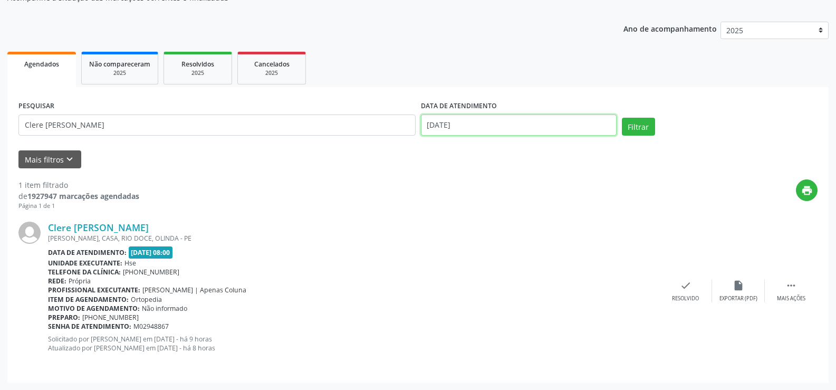
click at [507, 124] on input "[DATE]" at bounding box center [519, 125] width 196 height 21
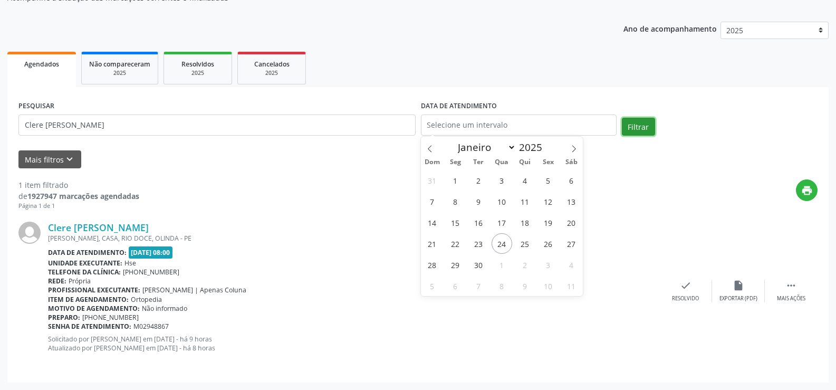
click at [640, 132] on button "Filtrar" at bounding box center [638, 127] width 33 height 18
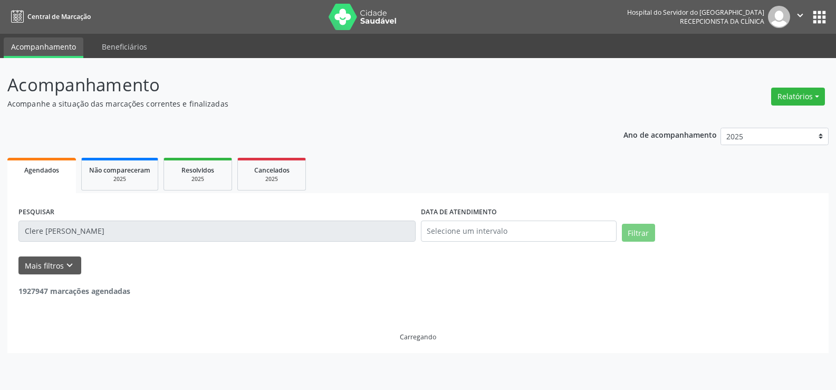
scroll to position [0, 0]
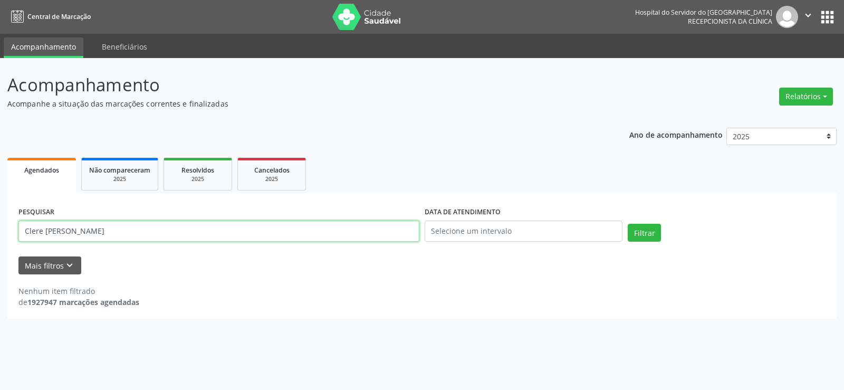
click at [183, 235] on input "Clere [PERSON_NAME]" at bounding box center [218, 231] width 401 height 21
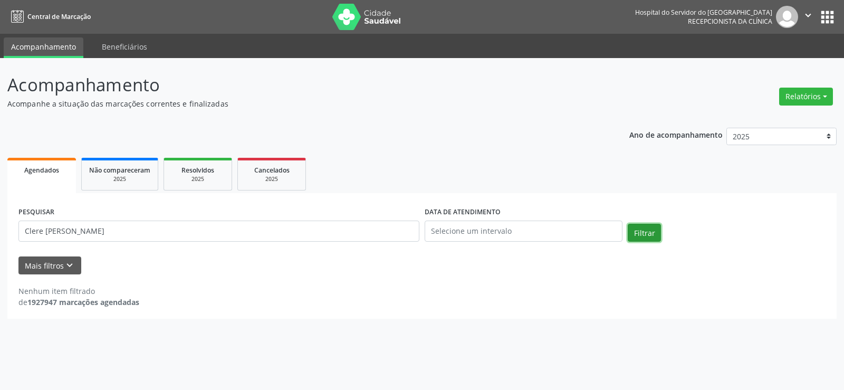
click at [642, 227] on button "Filtrar" at bounding box center [644, 233] width 33 height 18
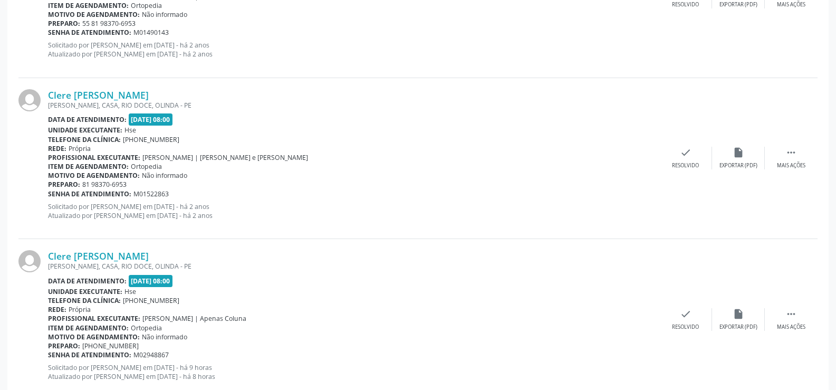
scroll to position [2040, 0]
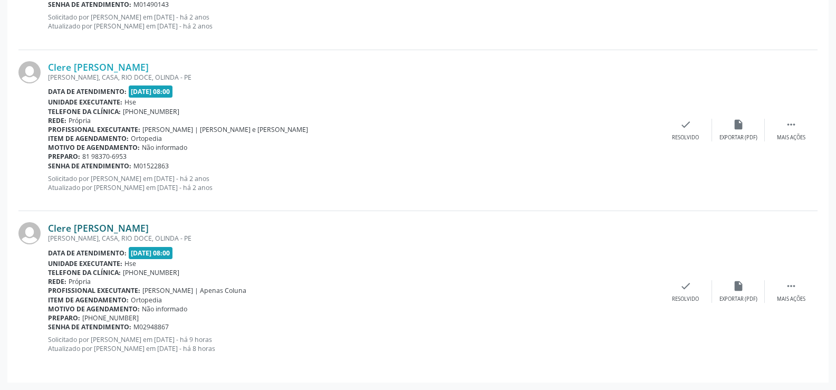
drag, startPoint x: 219, startPoint y: 223, endPoint x: 50, endPoint y: 230, distance: 169.0
click at [50, 230] on div "Clere [PERSON_NAME]" at bounding box center [354, 228] width 612 height 12
copy link "Clere [PERSON_NAME]"
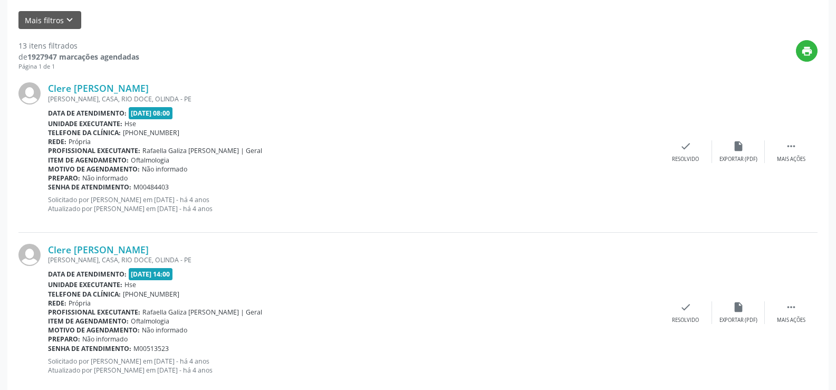
scroll to position [87, 0]
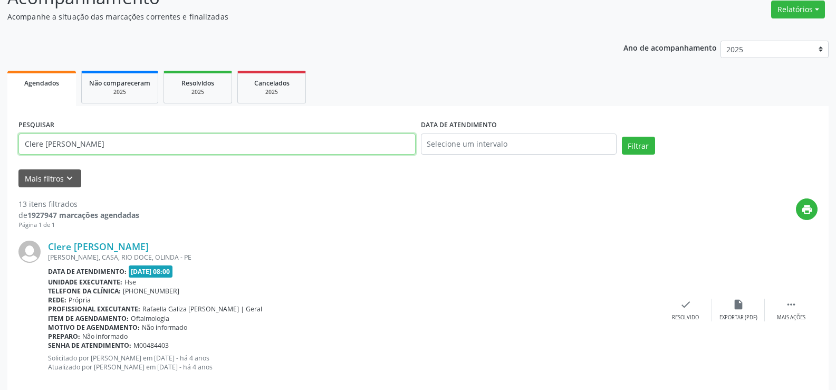
drag, startPoint x: 165, startPoint y: 143, endPoint x: 0, endPoint y: 151, distance: 165.4
paste input "[PERSON_NAME]"
type input "[PERSON_NAME]"
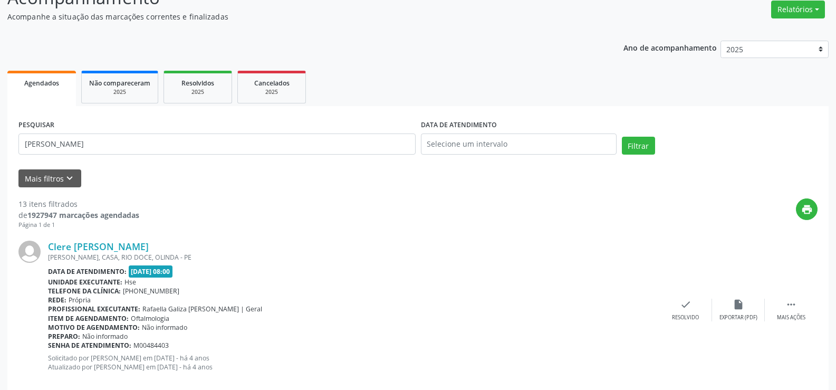
click at [642, 155] on div "Filtrar" at bounding box center [720, 149] width 201 height 25
click at [642, 151] on button "Filtrar" at bounding box center [638, 146] width 33 height 18
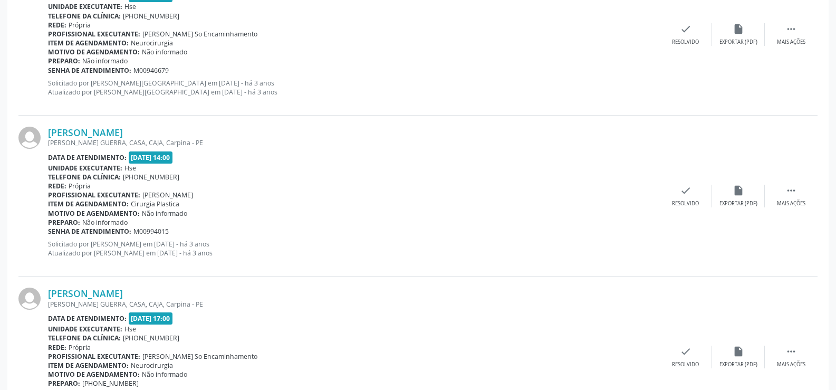
scroll to position [1395, 0]
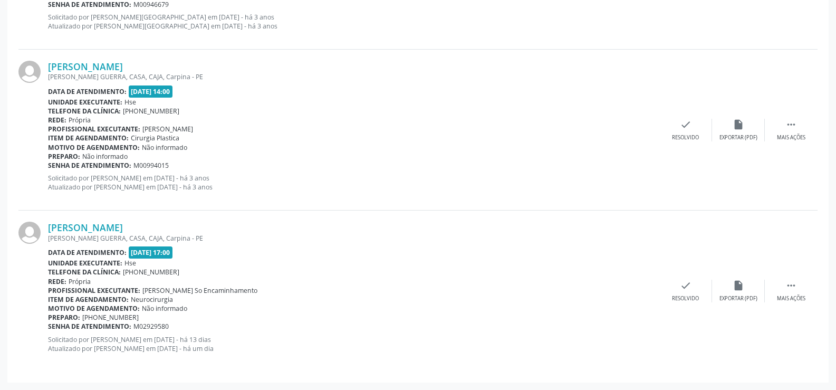
drag, startPoint x: 268, startPoint y: 225, endPoint x: 45, endPoint y: 229, distance: 222.2
click at [45, 229] on div "[PERSON_NAME] [PERSON_NAME] GUERRA, CASA, CAJA, Carpina - PE Data de atendiment…" at bounding box center [418, 291] width 800 height 160
copy div "[PERSON_NAME]"
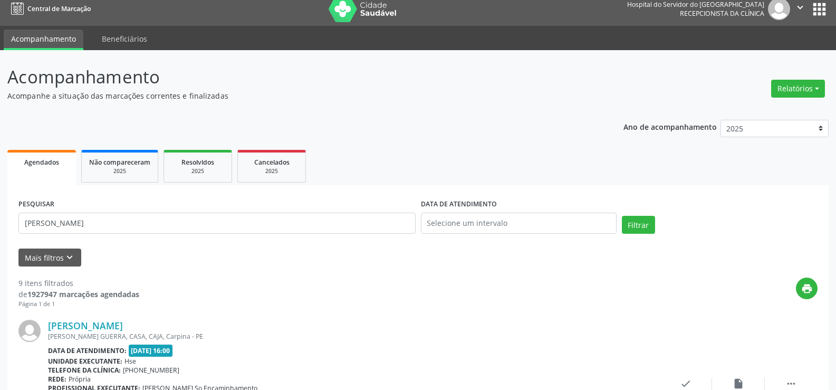
scroll to position [0, 0]
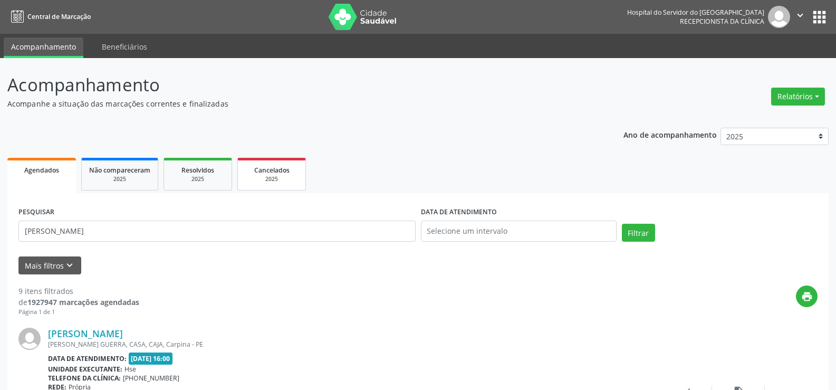
click at [260, 177] on div "2025" at bounding box center [271, 179] width 53 height 8
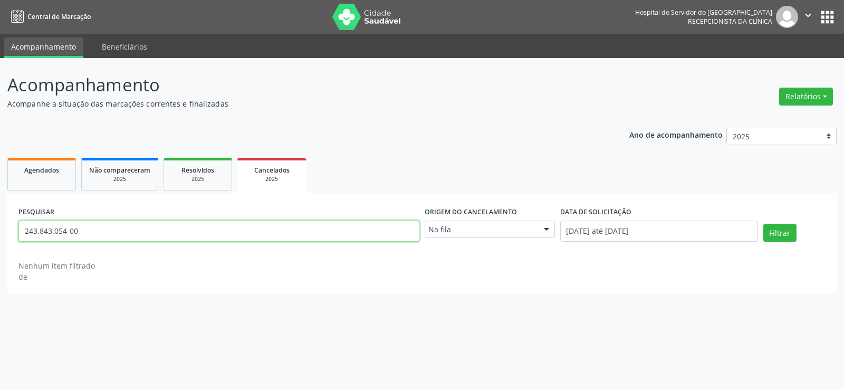
drag, startPoint x: 121, startPoint y: 234, endPoint x: 0, endPoint y: 229, distance: 121.5
click at [0, 229] on div "Acompanhamento Acompanhe a situação das marcações correntes e finalizadas Relat…" at bounding box center [422, 224] width 844 height 332
paste input "[PERSON_NAME]"
click at [23, 231] on input "[PERSON_NAME]" at bounding box center [218, 231] width 401 height 21
type input "[PERSON_NAME]"
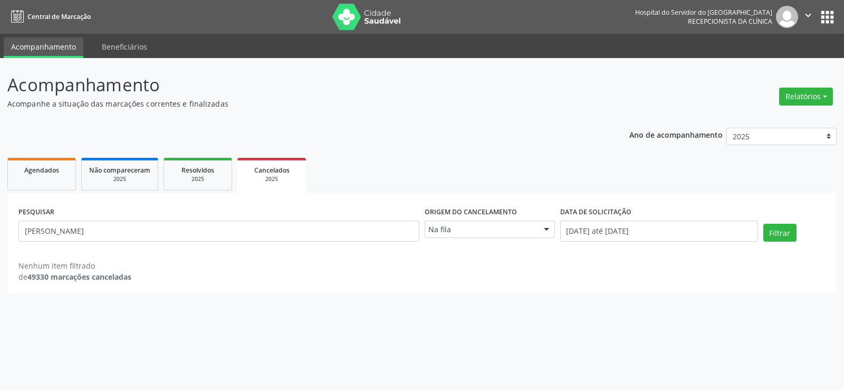
click at [550, 227] on div at bounding box center [547, 230] width 16 height 18
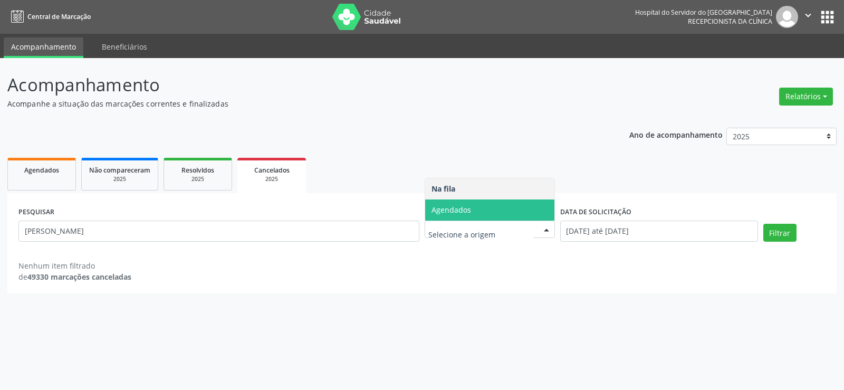
click at [528, 217] on span "Agendados" at bounding box center [489, 209] width 129 height 21
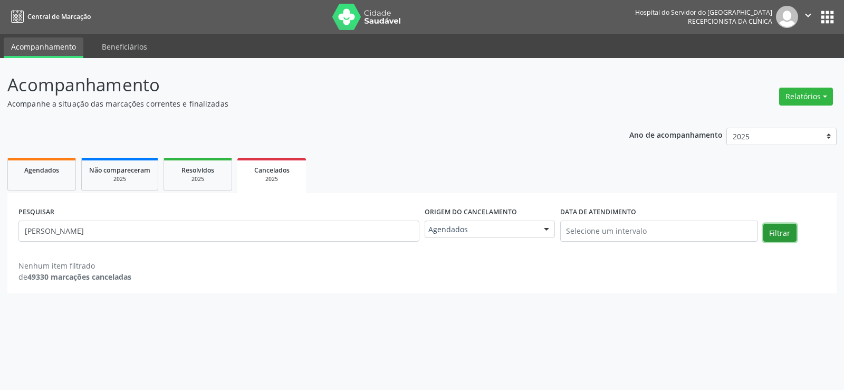
click at [771, 225] on button "Filtrar" at bounding box center [780, 233] width 33 height 18
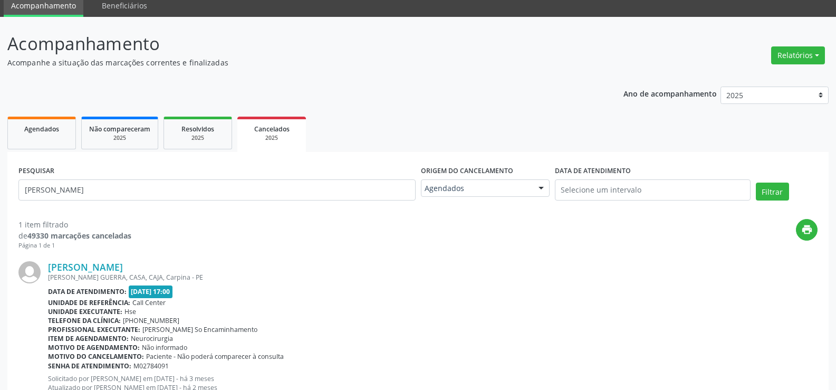
scroll to position [80, 0]
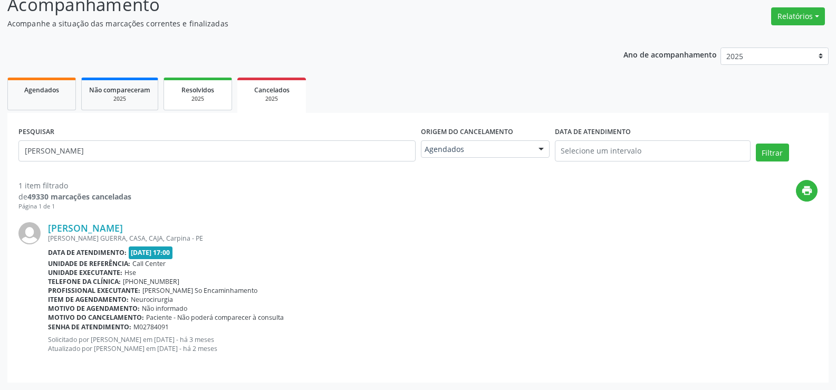
click at [189, 103] on div "2025" at bounding box center [198, 99] width 53 height 8
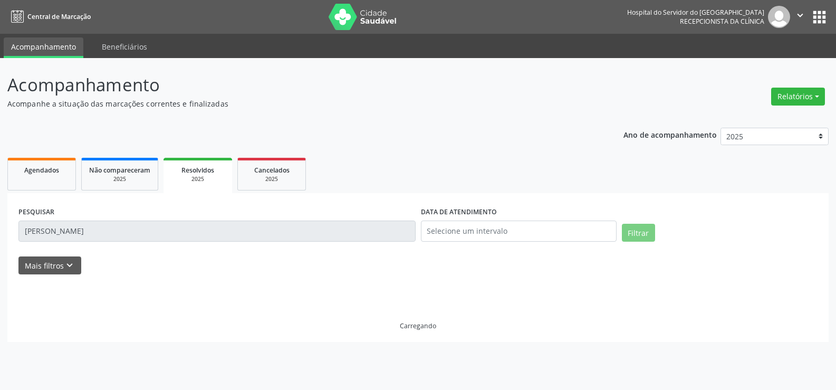
scroll to position [0, 0]
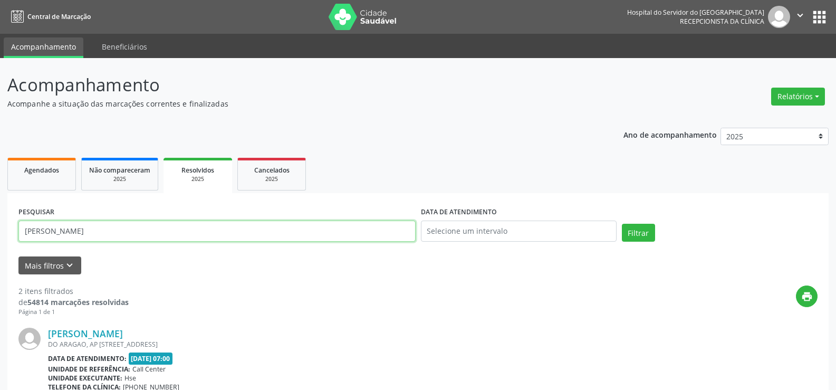
drag, startPoint x: 113, startPoint y: 227, endPoint x: 0, endPoint y: 230, distance: 113.5
click at [0, 230] on div "Acompanhamento Acompanhe a situação das marcações correntes e finalizadas Relat…" at bounding box center [418, 348] width 836 height 581
paste input "[PERSON_NAME]"
type input "[PERSON_NAME]"
click at [644, 235] on button "Filtrar" at bounding box center [638, 233] width 33 height 18
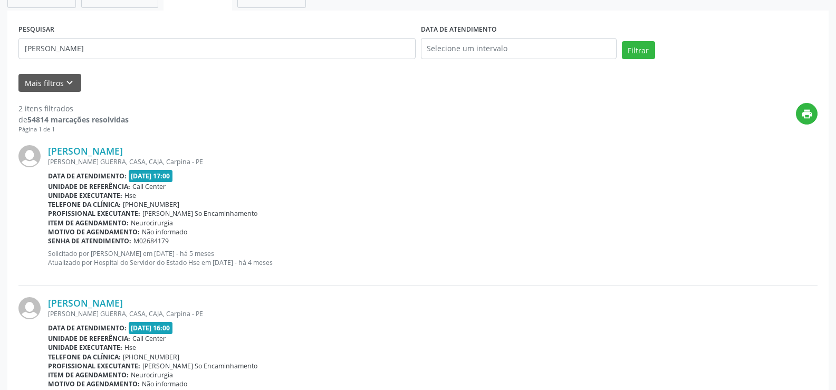
scroll to position [91, 0]
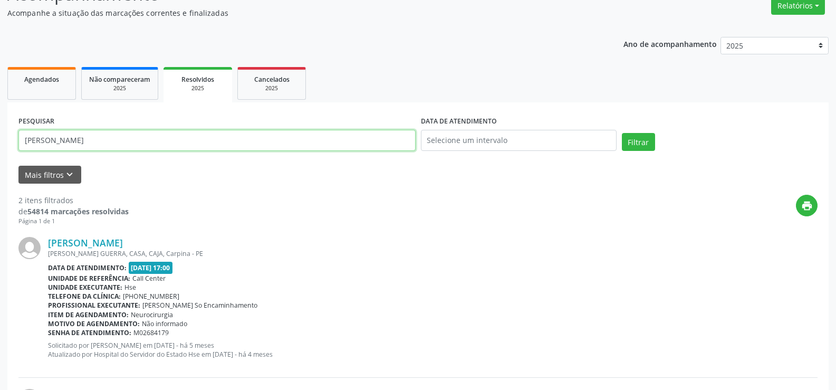
drag, startPoint x: 195, startPoint y: 137, endPoint x: 21, endPoint y: 144, distance: 173.8
click at [21, 144] on input "[PERSON_NAME]" at bounding box center [216, 140] width 397 height 21
click at [50, 91] on link "Agendados" at bounding box center [41, 83] width 69 height 33
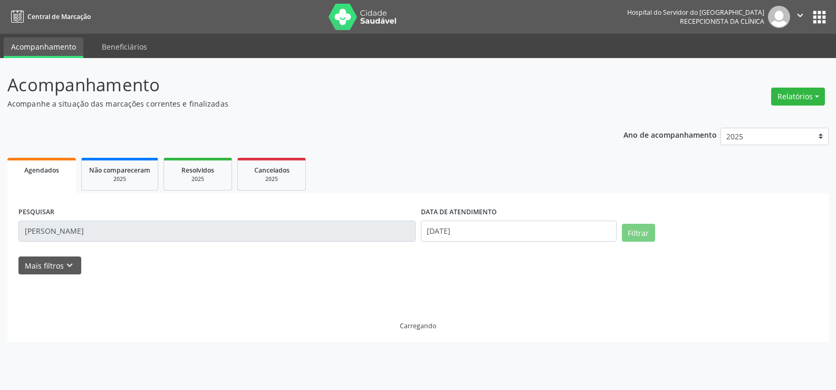
scroll to position [0, 0]
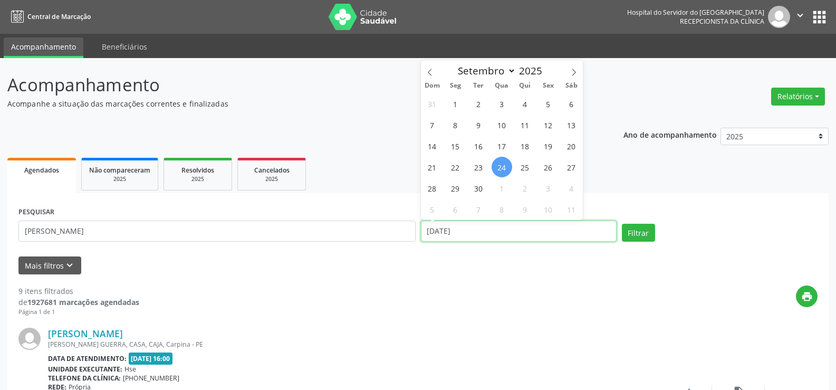
click at [488, 229] on input "[DATE]" at bounding box center [519, 231] width 196 height 21
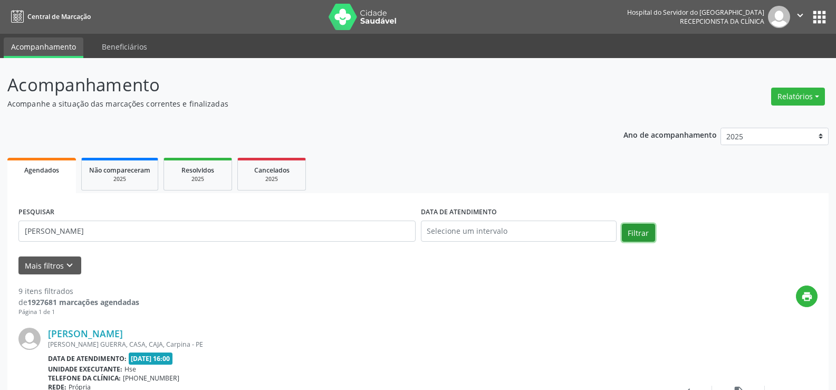
click at [637, 234] on button "Filtrar" at bounding box center [638, 233] width 33 height 18
click at [804, 100] on button "Relatórios" at bounding box center [799, 97] width 54 height 18
click at [795, 121] on link "Agendamentos" at bounding box center [768, 119] width 113 height 15
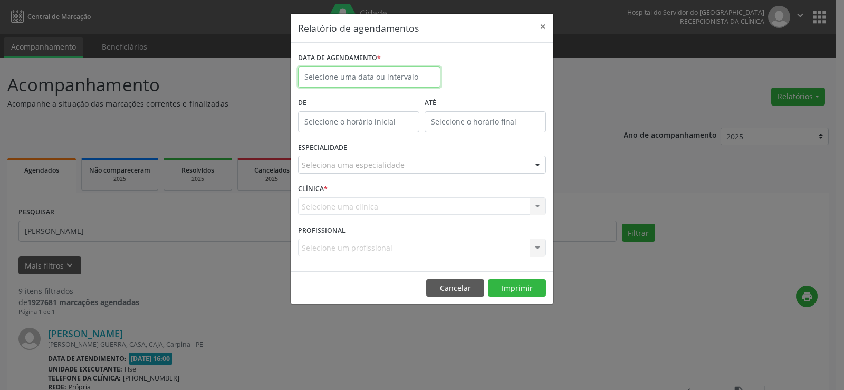
click at [403, 78] on input "text" at bounding box center [369, 76] width 142 height 21
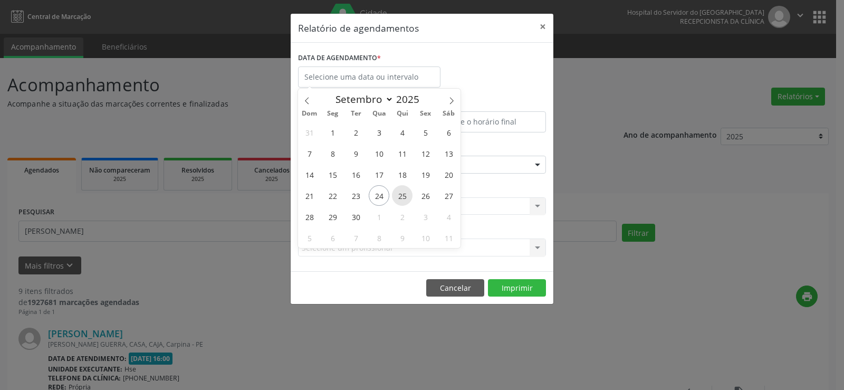
click at [406, 194] on span "25" at bounding box center [402, 195] width 21 height 21
type input "[DATE]"
click at [406, 194] on span "25" at bounding box center [402, 195] width 21 height 21
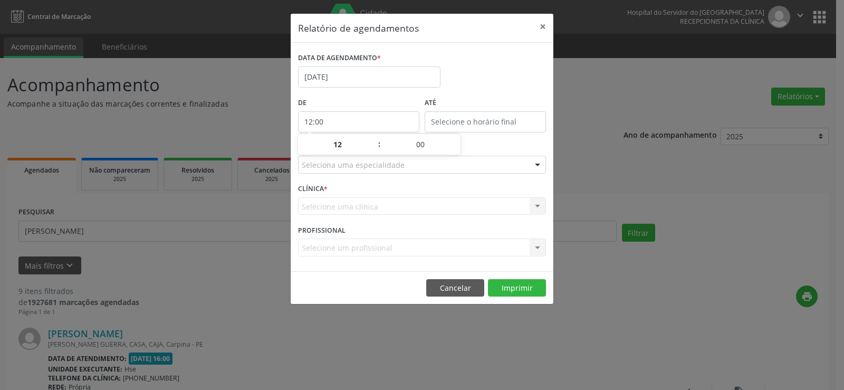
click at [364, 118] on input "12:00" at bounding box center [358, 121] width 121 height 21
click at [374, 149] on span at bounding box center [373, 150] width 7 height 11
type input "11:00"
type input "11"
click at [374, 149] on span at bounding box center [373, 150] width 7 height 11
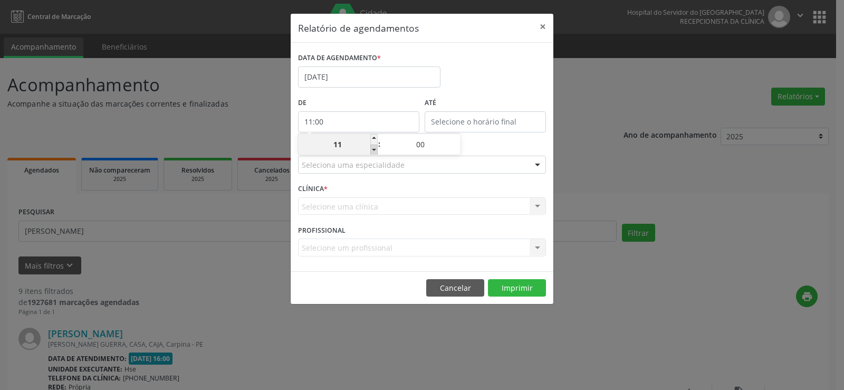
type input "10:00"
type input "10"
click at [374, 149] on span at bounding box center [373, 150] width 7 height 11
type input "09:00"
type input "09"
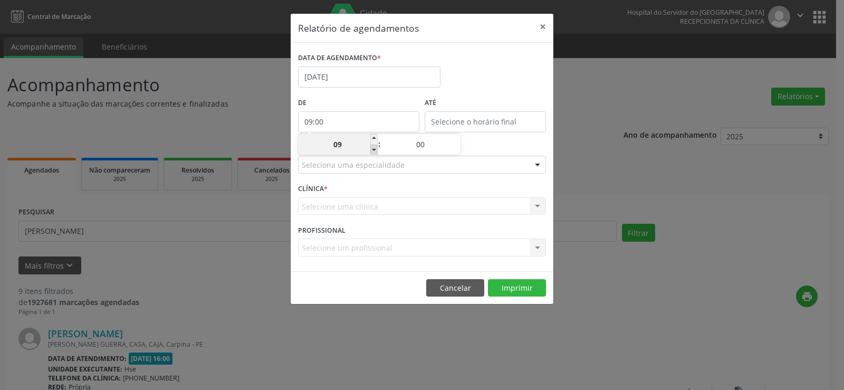
click at [374, 149] on span at bounding box center [373, 150] width 7 height 11
type input "08:00"
type input "08"
click at [374, 149] on span at bounding box center [373, 150] width 7 height 11
type input "07:00"
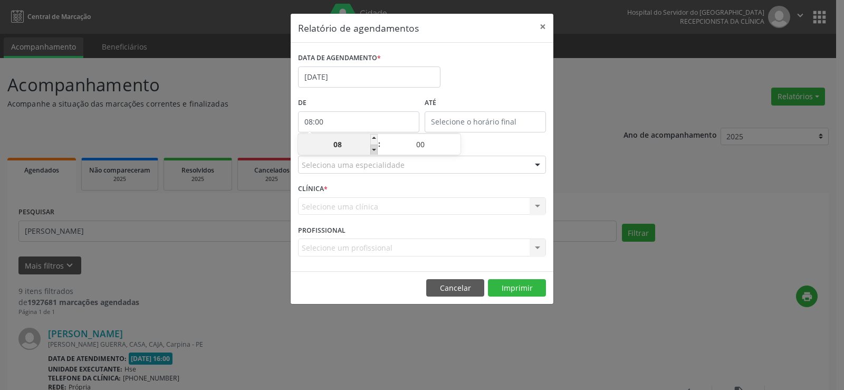
type input "07"
click at [374, 149] on span at bounding box center [373, 150] width 7 height 11
type input "06:00"
type input "06"
click at [447, 116] on input "12:00" at bounding box center [485, 121] width 121 height 21
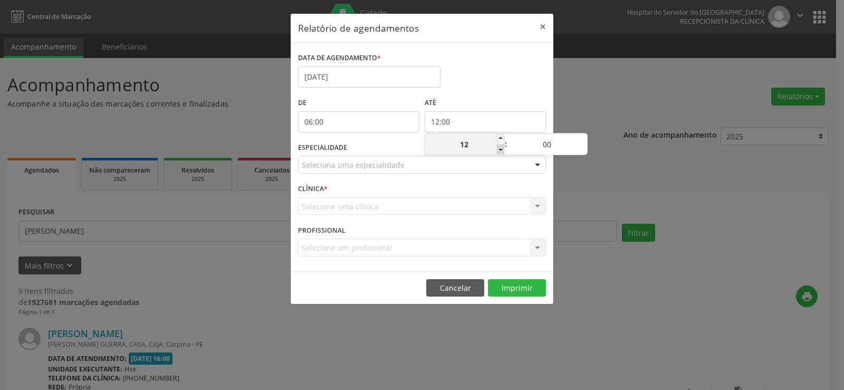
click at [503, 150] on span at bounding box center [500, 150] width 7 height 11
type input "11:00"
type input "11"
click at [503, 150] on span at bounding box center [500, 150] width 7 height 11
type input "10:00"
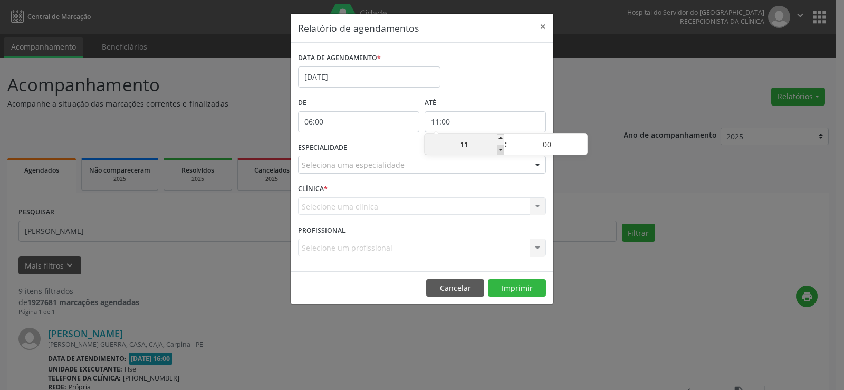
type input "10"
click at [504, 154] on span at bounding box center [500, 150] width 7 height 11
type input "09:00"
type input "09"
click at [500, 141] on span at bounding box center [500, 139] width 7 height 11
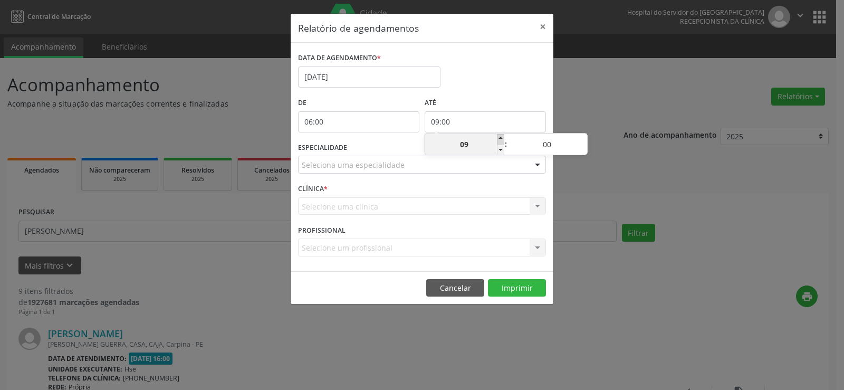
type input "10:00"
type input "10"
click at [500, 141] on span at bounding box center [500, 139] width 7 height 11
type input "11:00"
type input "11"
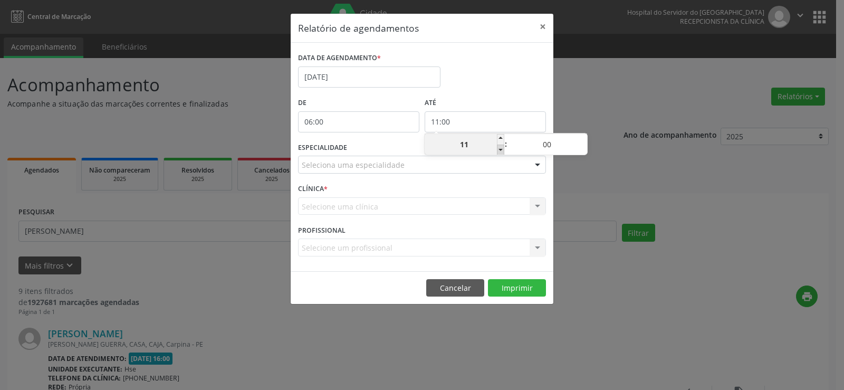
click at [499, 151] on span at bounding box center [500, 150] width 7 height 11
type input "10:00"
type input "10"
click at [582, 136] on span at bounding box center [583, 139] width 7 height 11
type input "10:05"
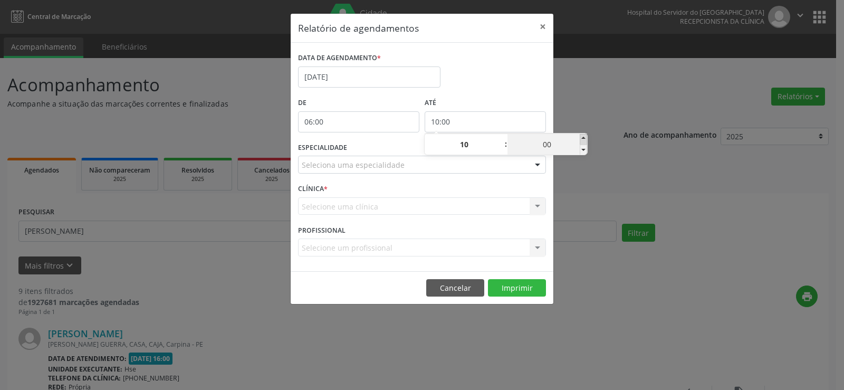
type input "05"
click at [582, 136] on span at bounding box center [583, 139] width 7 height 11
type input "10:10"
type input "10"
click at [582, 136] on span at bounding box center [583, 139] width 7 height 11
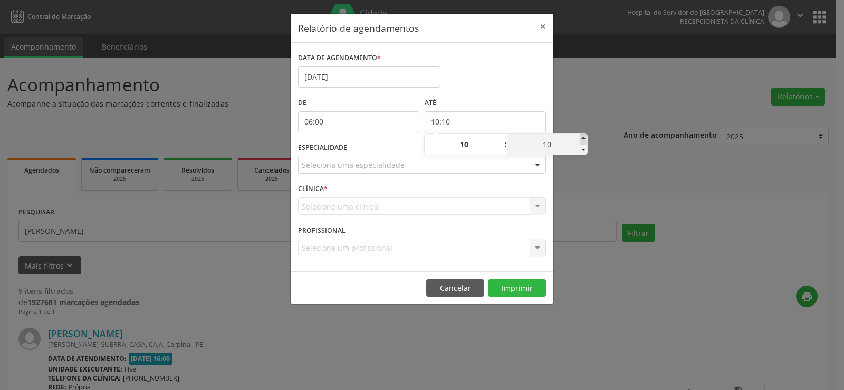
type input "10:15"
type input "15"
click at [582, 136] on span at bounding box center [583, 139] width 7 height 11
type input "10:20"
type input "20"
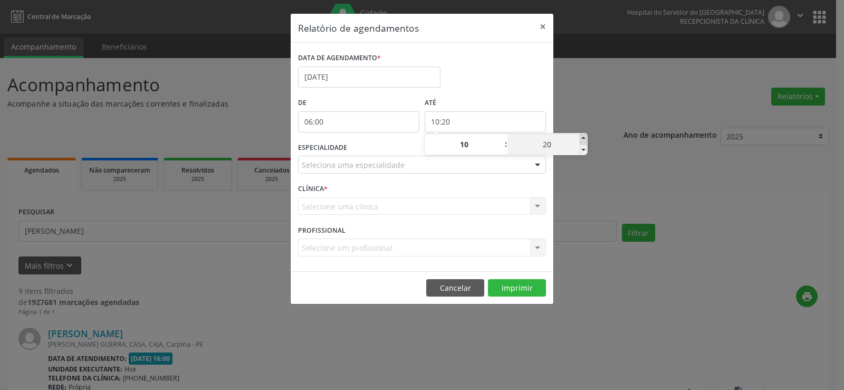
click at [582, 136] on span at bounding box center [583, 139] width 7 height 11
type input "10:25"
type input "25"
click at [582, 136] on span at bounding box center [583, 139] width 7 height 11
type input "10:30"
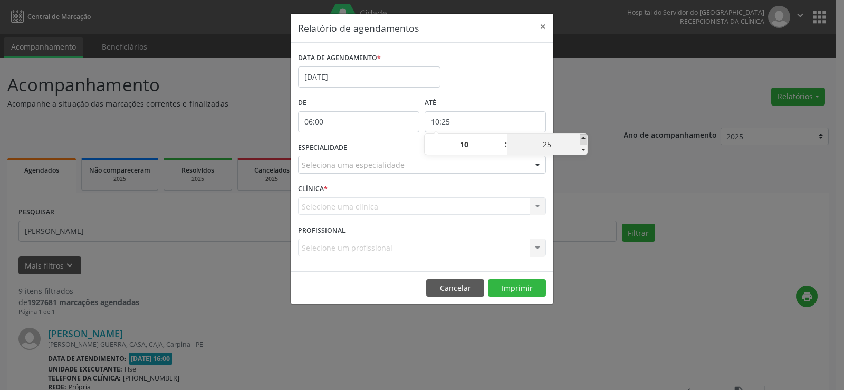
type input "30"
click at [582, 136] on span at bounding box center [583, 139] width 7 height 11
type input "10:35"
type input "35"
click at [582, 136] on span at bounding box center [583, 139] width 7 height 11
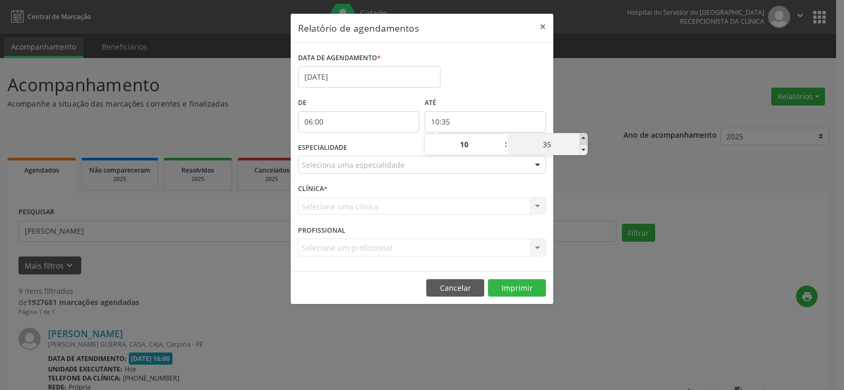
type input "10:40"
type input "40"
click at [582, 136] on span at bounding box center [583, 139] width 7 height 11
type input "10:45"
type input "45"
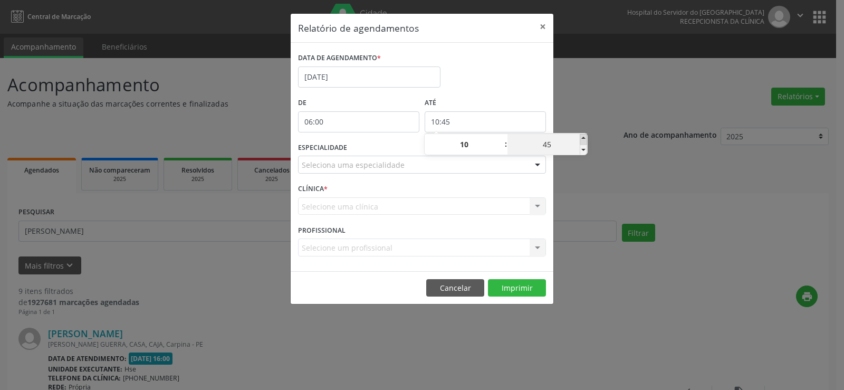
click at [582, 136] on span at bounding box center [583, 139] width 7 height 11
type input "10:50"
type input "50"
click at [582, 136] on span at bounding box center [583, 139] width 7 height 11
click at [587, 116] on div "Relatório de agendamentos × DATA DE AGENDAMENTO * [DATE] De 06:00 ATÉ 10:55 ESP…" at bounding box center [422, 195] width 844 height 390
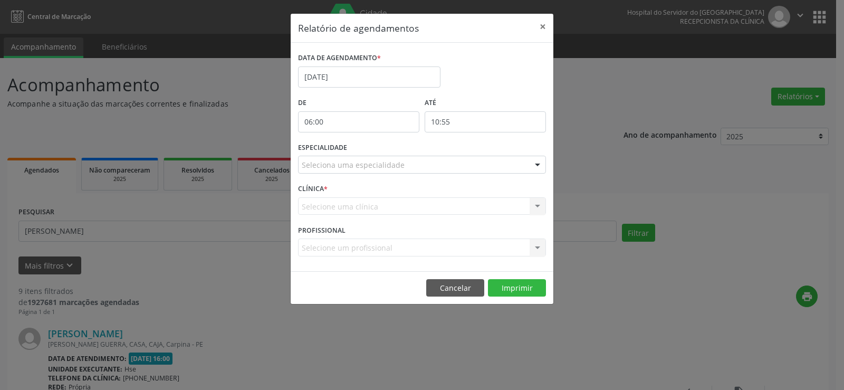
click at [540, 167] on div at bounding box center [538, 165] width 16 height 18
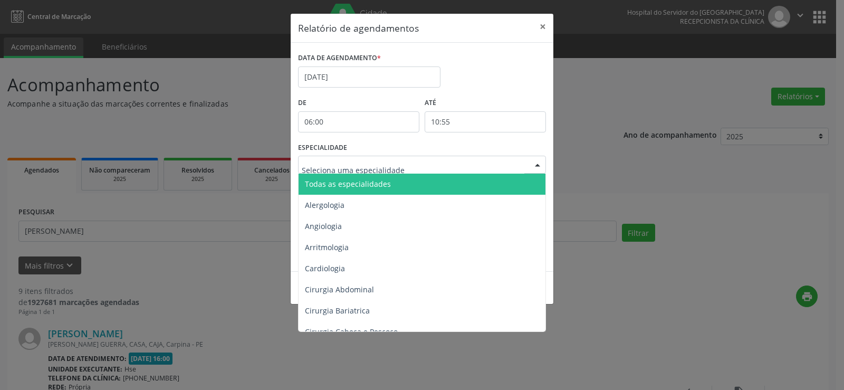
click at [529, 181] on span "Todas as especialidades" at bounding box center [423, 184] width 249 height 21
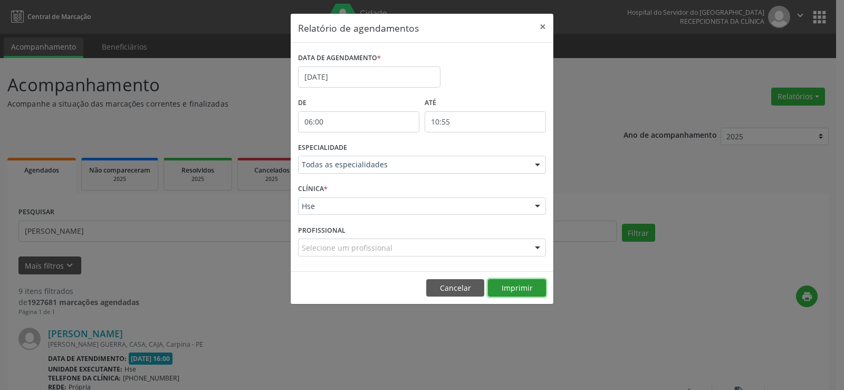
click at [524, 286] on button "Imprimir" at bounding box center [517, 288] width 58 height 18
click at [541, 27] on button "×" at bounding box center [542, 27] width 21 height 26
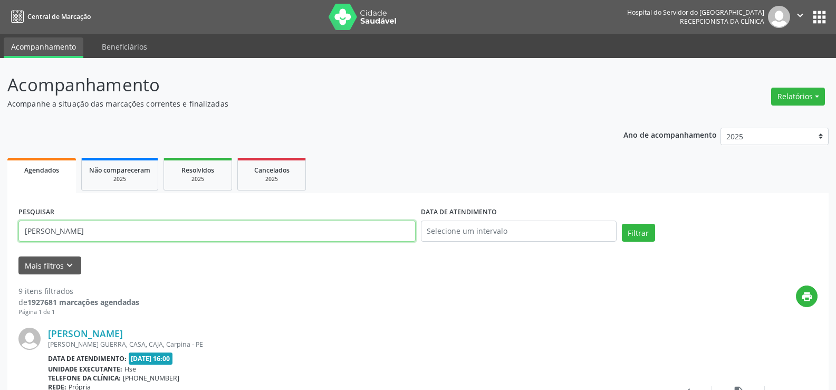
drag, startPoint x: 204, startPoint y: 230, endPoint x: 0, endPoint y: 227, distance: 203.7
paste input "9000952043"
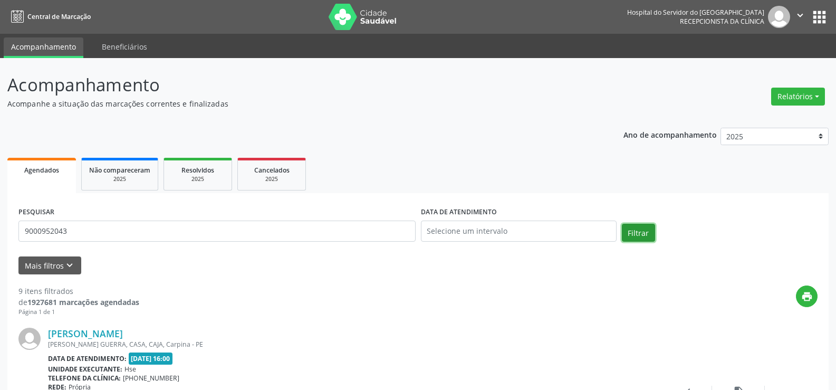
click at [639, 232] on button "Filtrar" at bounding box center [638, 233] width 33 height 18
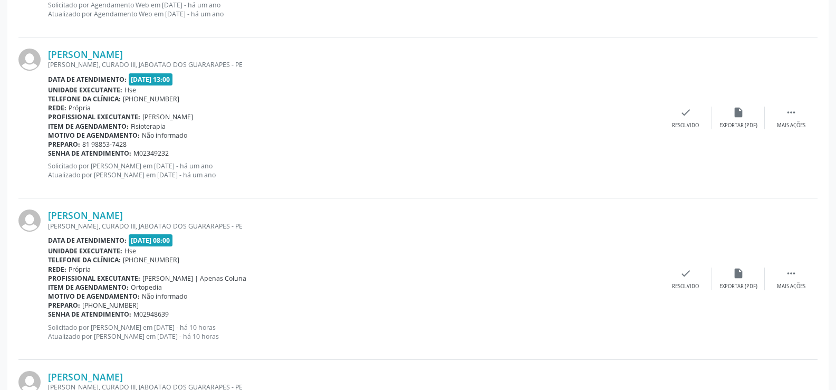
scroll to position [2195, 0]
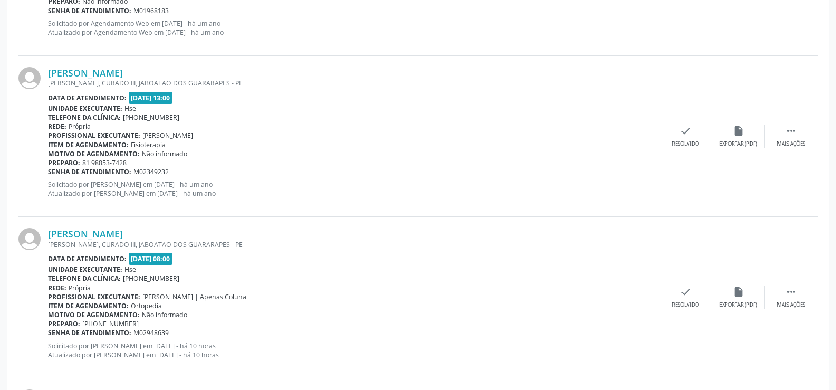
drag, startPoint x: 163, startPoint y: 233, endPoint x: 41, endPoint y: 237, distance: 122.0
click at [41, 237] on div "[PERSON_NAME] [PERSON_NAME], CURADO III, JABOATAO DOS GUARARAPES - PE Data de a…" at bounding box center [418, 297] width 800 height 161
copy div "[PERSON_NAME]"
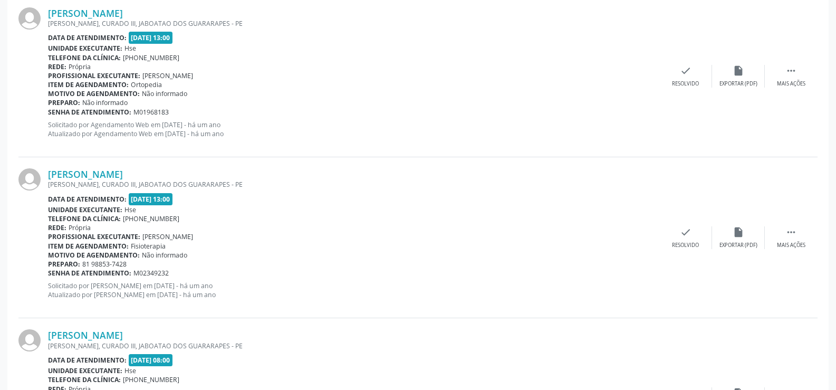
scroll to position [1984, 0]
